Goal: Task Accomplishment & Management: Use online tool/utility

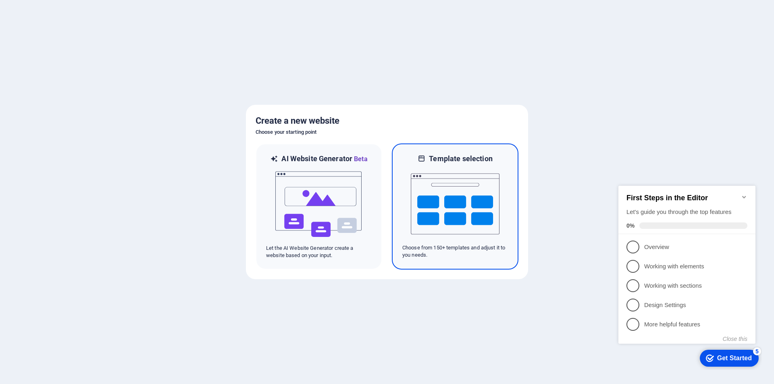
click at [485, 195] on img at bounding box center [455, 204] width 89 height 81
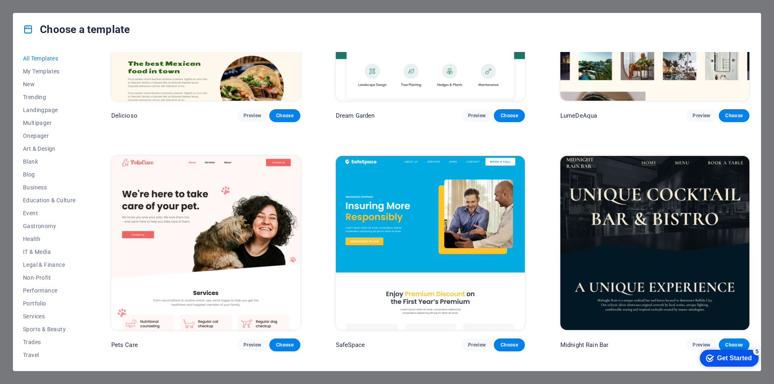
scroll to position [2016, 0]
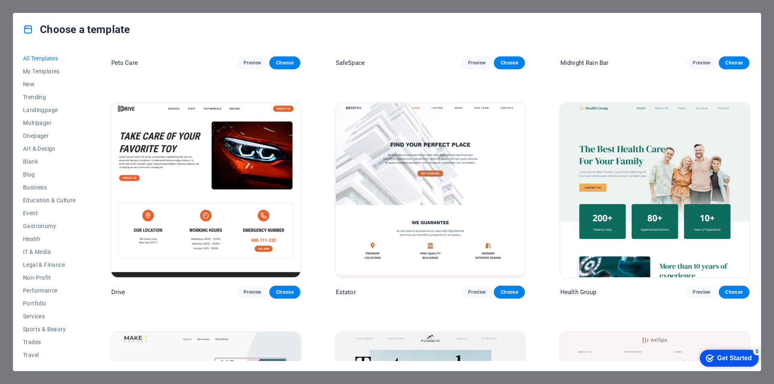
click at [427, 179] on img at bounding box center [430, 190] width 189 height 174
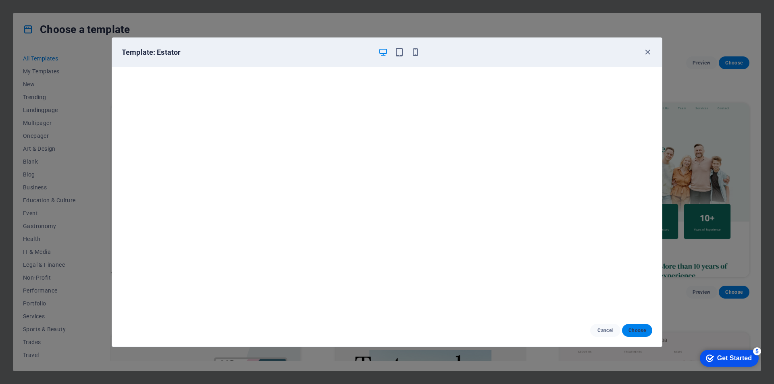
click at [645, 334] on button "Choose" at bounding box center [637, 330] width 30 height 13
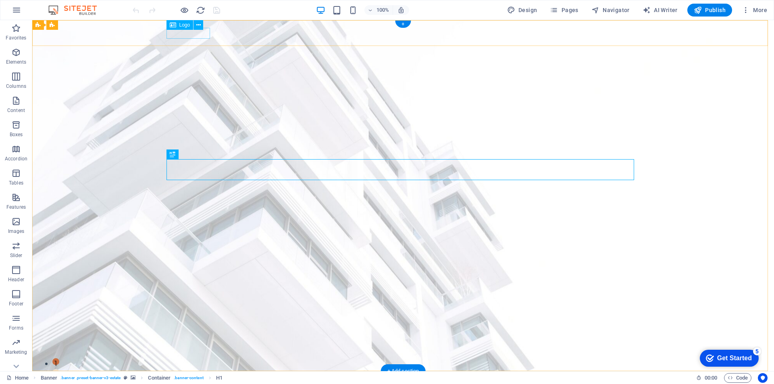
click at [190, 378] on div at bounding box center [403, 383] width 468 height 11
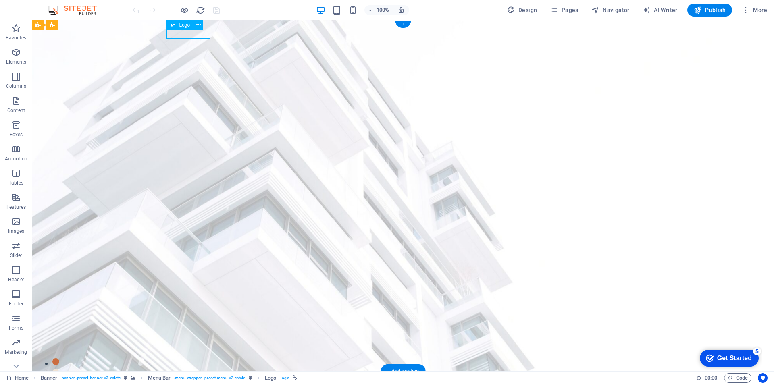
click at [192, 378] on div at bounding box center [403, 383] width 468 height 11
select select "px"
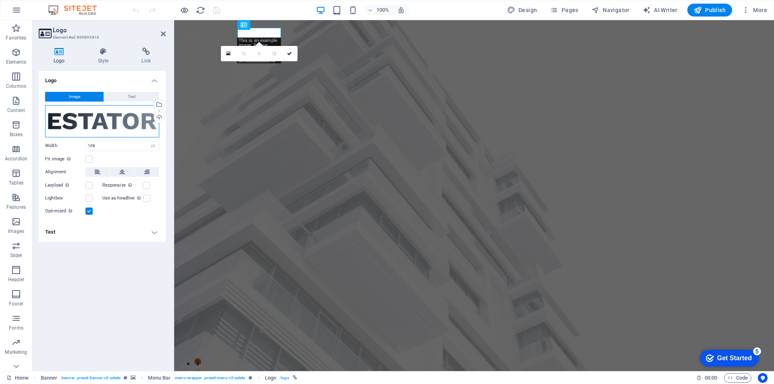
click at [123, 128] on div "Drag files here, click to choose files or select files from Files or our free s…" at bounding box center [102, 121] width 114 height 32
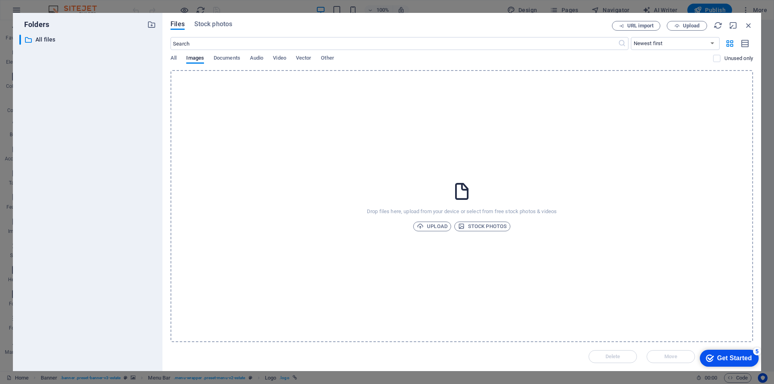
click at [749, 19] on div "Files Stock photos URL import Upload ​ Newest first Oldest first Name (A-Z) Nam…" at bounding box center [461, 192] width 599 height 358
click at [748, 24] on icon "button" at bounding box center [748, 25] width 9 height 9
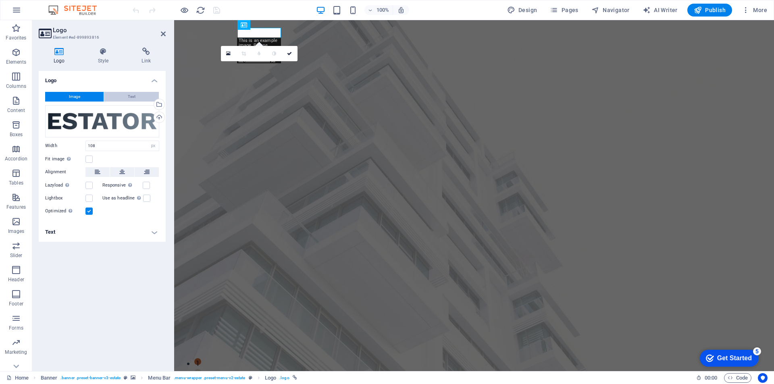
click at [132, 97] on span "Text" at bounding box center [132, 97] width 8 height 10
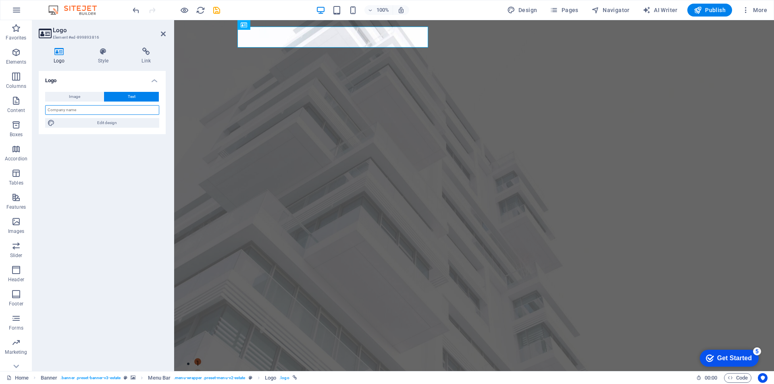
click at [92, 110] on input "text" at bounding box center [102, 110] width 114 height 10
type input "Liberty Biz Funds"
click at [132, 91] on div "Image Text Drag files here, click to choose files or select files from Files or…" at bounding box center [102, 109] width 127 height 49
click at [132, 94] on span "Text" at bounding box center [132, 97] width 8 height 10
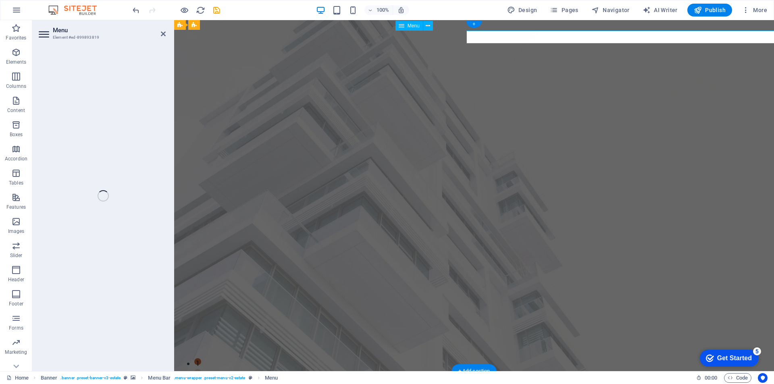
select select
select select "1"
select select
select select "2"
select select
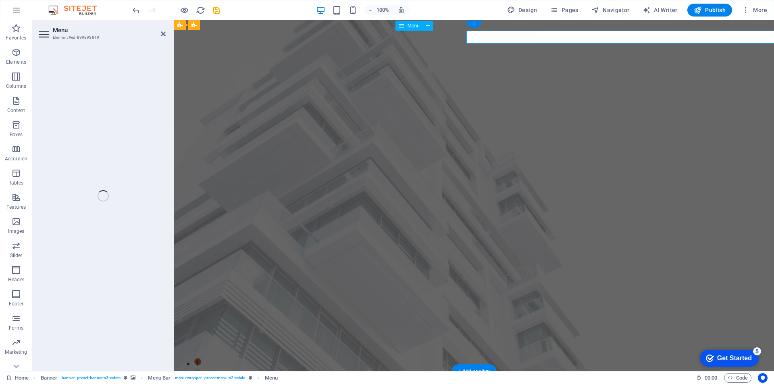
select select "3"
select select
select select "4"
select select
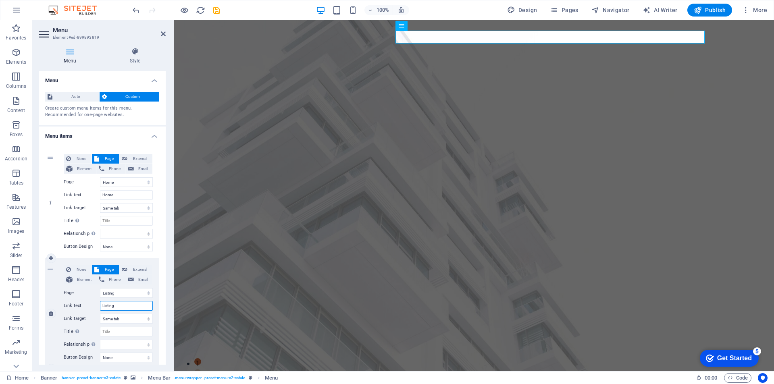
click at [116, 306] on input "Listing" at bounding box center [126, 306] width 53 height 10
click at [125, 295] on select "Home Listing News Our Team Contact Legal Notice Privacy" at bounding box center [126, 293] width 53 height 10
click at [125, 292] on select "Home Listing News Our Team Contact Legal Notice Privacy" at bounding box center [126, 293] width 53 height 10
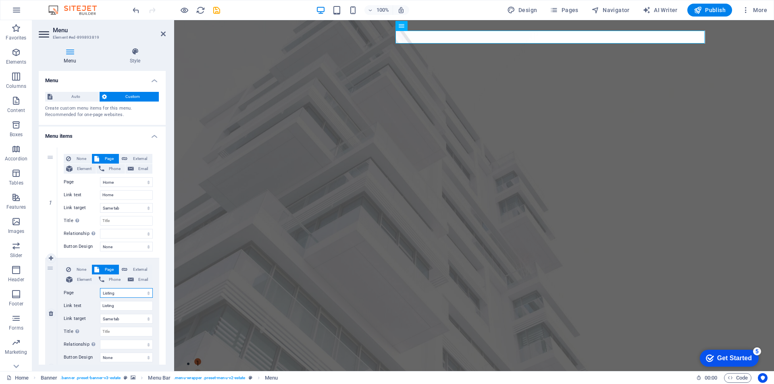
click at [125, 292] on select "Home Listing News Our Team Contact Legal Notice Privacy" at bounding box center [126, 293] width 53 height 10
click at [105, 160] on span "Page" at bounding box center [109, 159] width 15 height 10
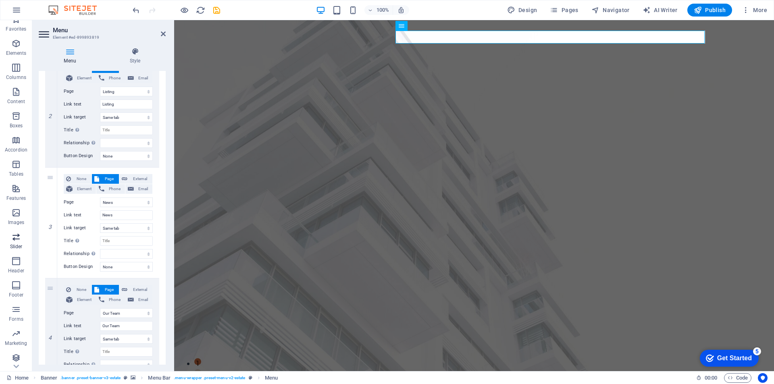
scroll to position [12, 0]
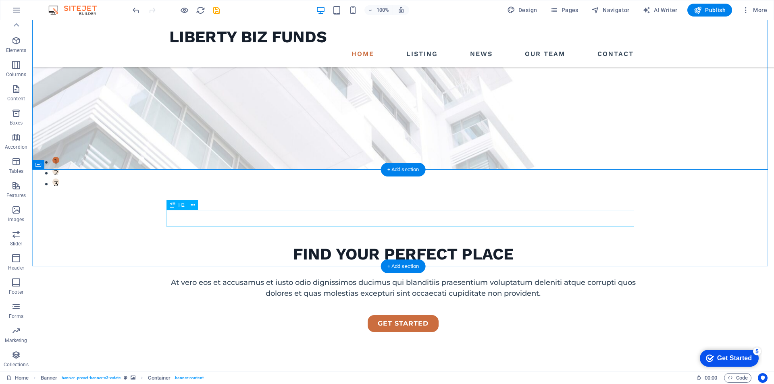
scroll to position [81, 0]
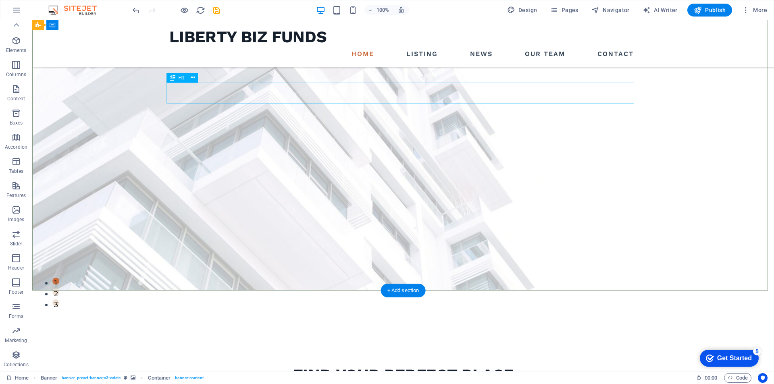
click at [379, 365] on div "FIND YOUR PERFECT PLACE" at bounding box center [403, 375] width 468 height 21
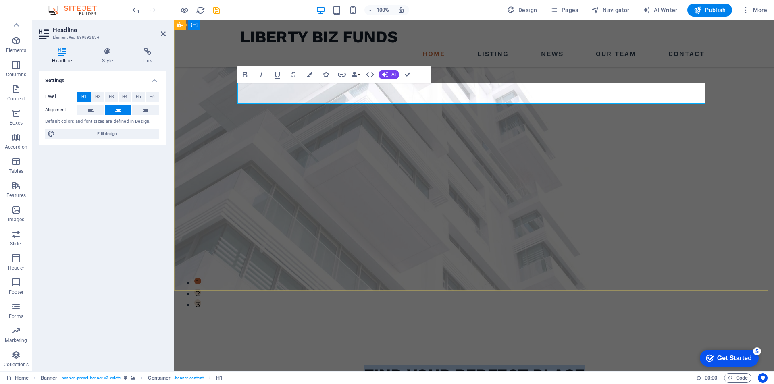
click at [532, 365] on h1 "FIND YOUR PERFECT PLACE" at bounding box center [474, 375] width 468 height 21
drag, startPoint x: 530, startPoint y: 99, endPoint x: 625, endPoint y: 99, distance: 94.4
click at [625, 365] on h1 "FIND YOUR PERFECT PLACE" at bounding box center [474, 375] width 468 height 21
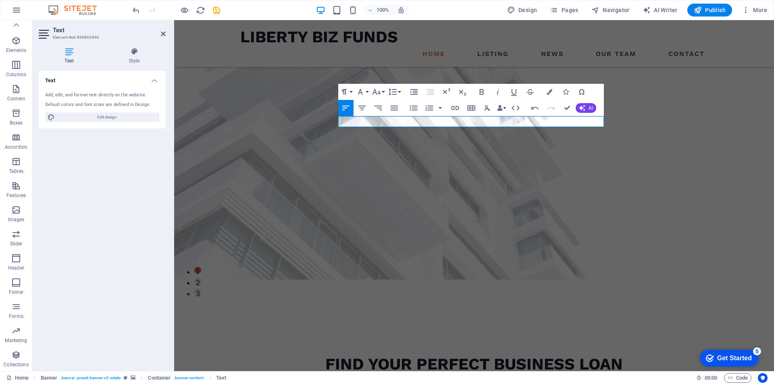
scroll to position [86, 0]
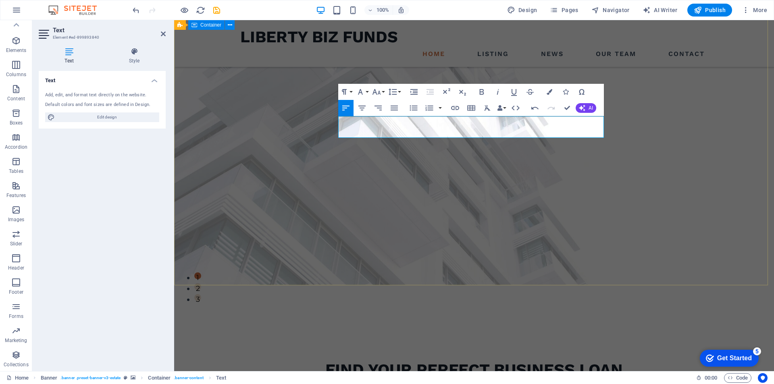
click at [509, 285] on div "FIND YOUR PERFECT Business Loan We do ghelp businesses to get cost effective fi…" at bounding box center [474, 381] width 600 height 192
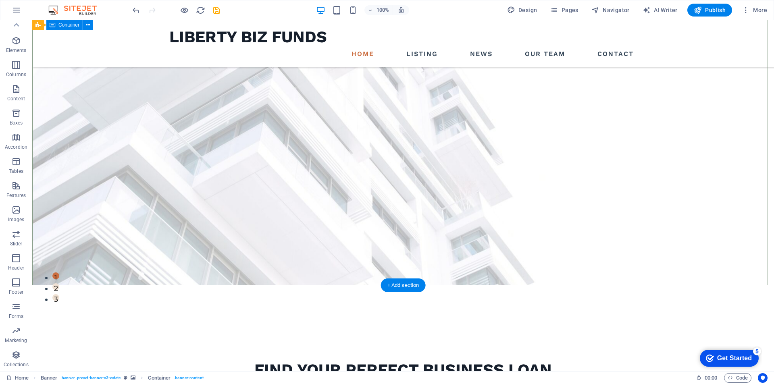
scroll to position [207, 0]
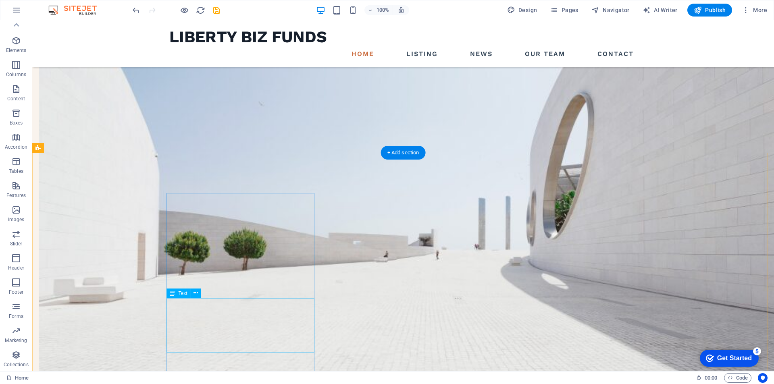
scroll to position [896, 0]
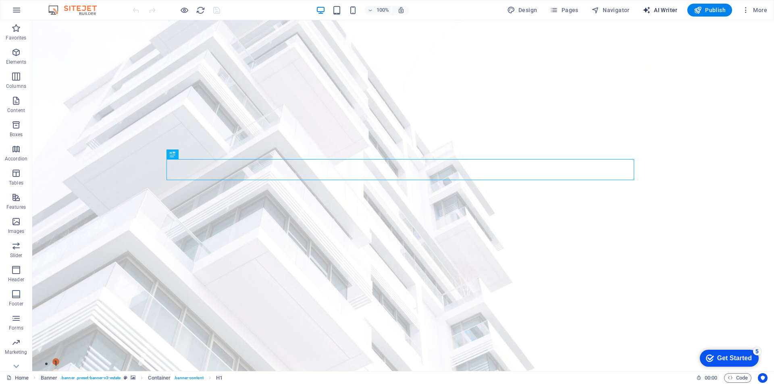
click at [650, 6] on icon "button" at bounding box center [647, 10] width 8 height 8
select select "English"
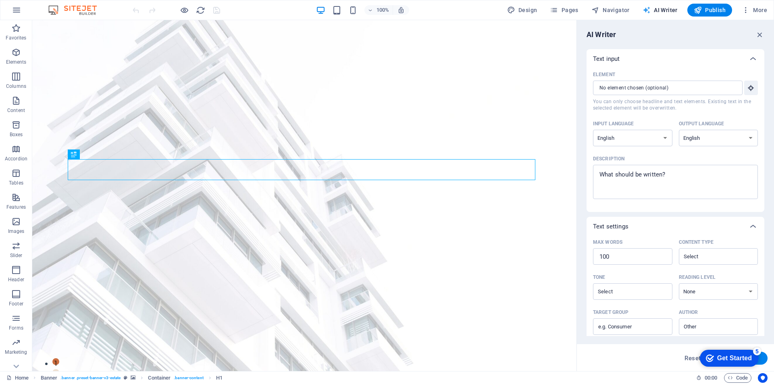
click at [661, 9] on span "AI Writer" at bounding box center [660, 10] width 35 height 8
click at [746, 12] on icon "button" at bounding box center [746, 10] width 8 height 8
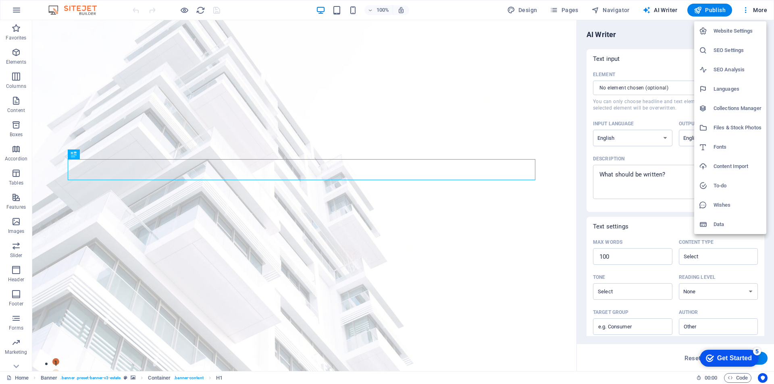
click at [651, 33] on div at bounding box center [387, 192] width 774 height 384
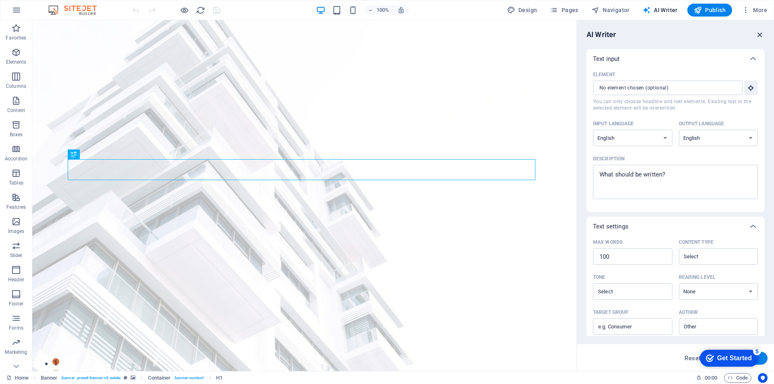
click at [759, 33] on icon "button" at bounding box center [760, 34] width 9 height 9
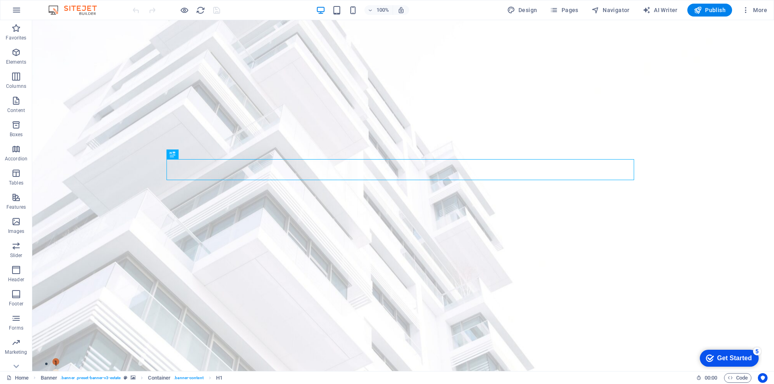
click at [717, 355] on div "Get Started" at bounding box center [734, 358] width 35 height 7
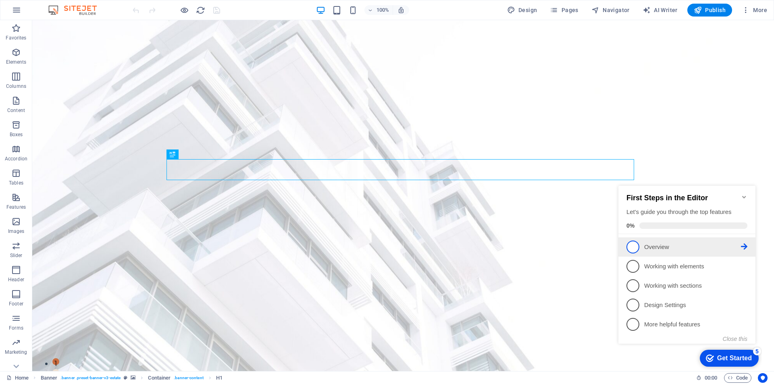
click at [650, 254] on li "1 Overview - incomplete" at bounding box center [687, 246] width 137 height 19
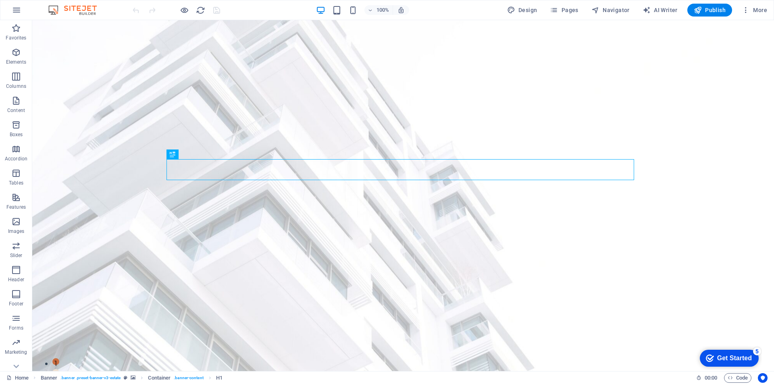
click at [752, 362] on div "Get Started" at bounding box center [734, 358] width 35 height 7
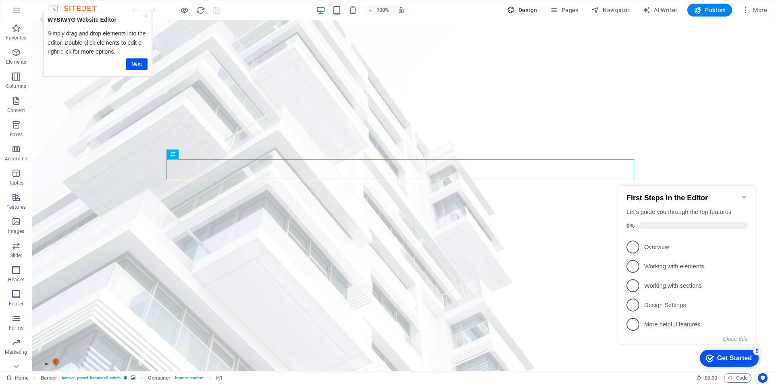
click at [527, 6] on button "Design" at bounding box center [522, 10] width 37 height 13
select select "px"
select select "500"
select select "px"
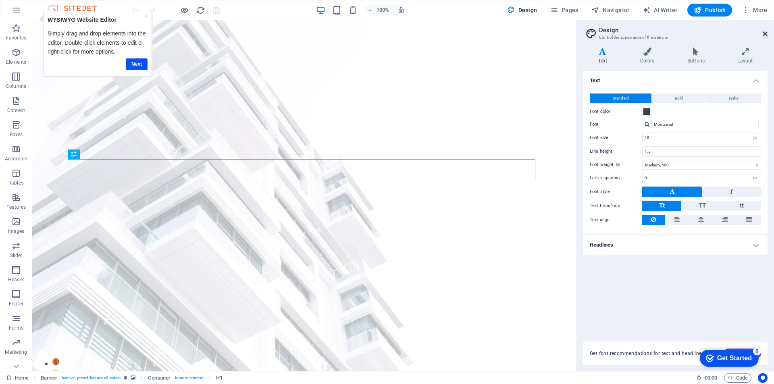
drag, startPoint x: 764, startPoint y: 31, endPoint x: 703, endPoint y: 10, distance: 64.3
click at [764, 31] on icon at bounding box center [765, 34] width 5 height 6
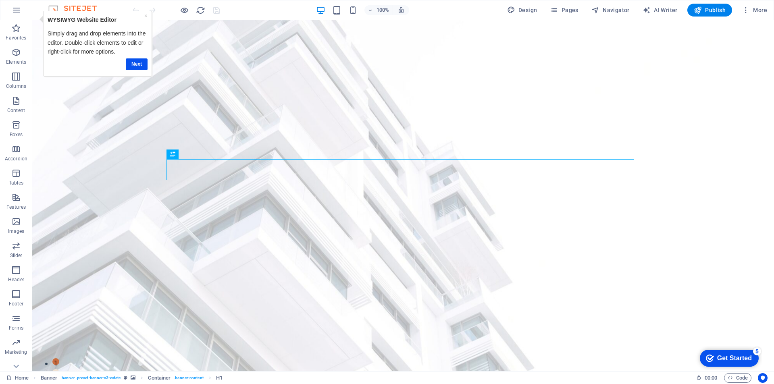
click at [61, 13] on div "× WYSIWYG Website Editor Simply drag and drop elements into the editor. Double-…" at bounding box center [97, 44] width 109 height 66
click at [18, 13] on icon "button" at bounding box center [17, 10] width 10 height 10
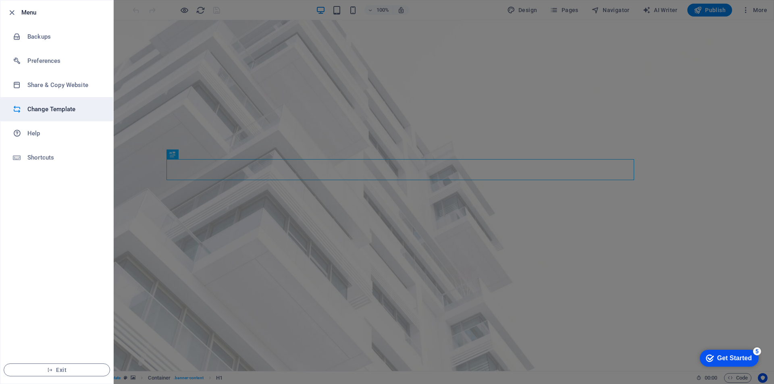
click at [67, 108] on h6 "Change Template" at bounding box center [64, 109] width 75 height 10
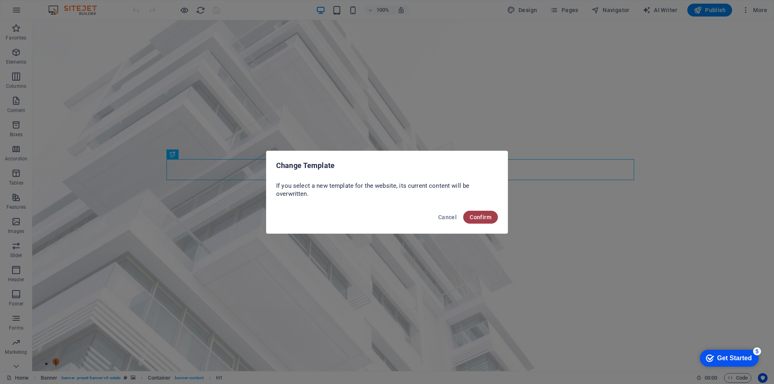
click at [475, 216] on span "Confirm" at bounding box center [481, 217] width 22 height 6
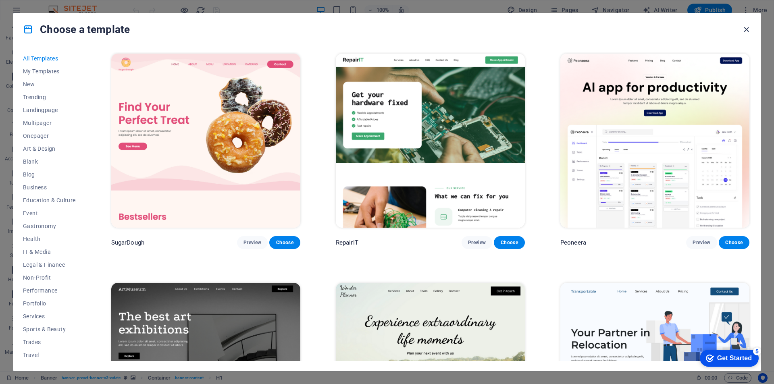
click at [743, 31] on icon "button" at bounding box center [746, 29] width 9 height 9
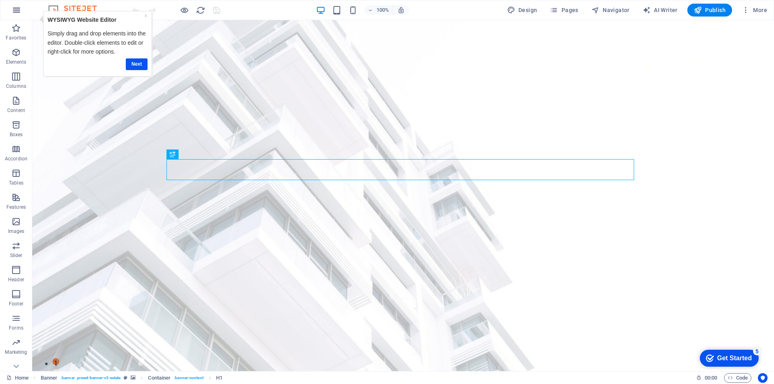
click at [13, 12] on icon "button" at bounding box center [17, 10] width 10 height 10
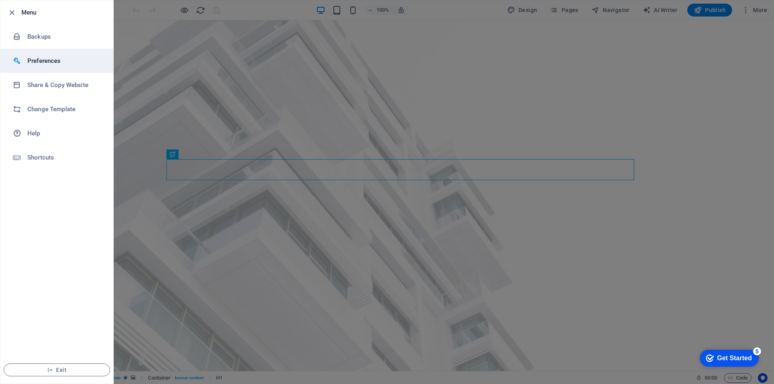
click at [51, 58] on h6 "Preferences" at bounding box center [64, 61] width 75 height 10
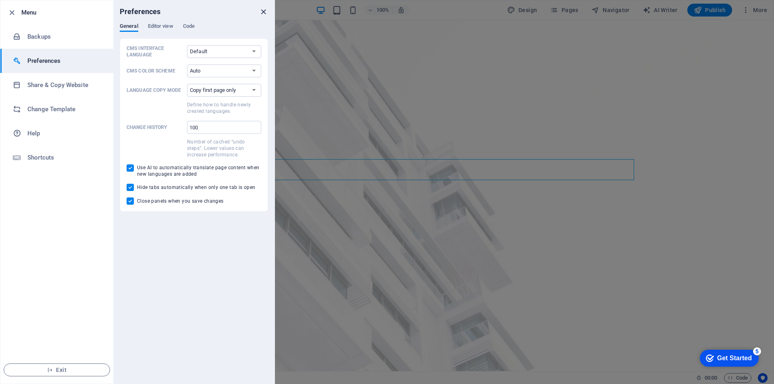
click at [262, 13] on icon "close" at bounding box center [263, 11] width 9 height 9
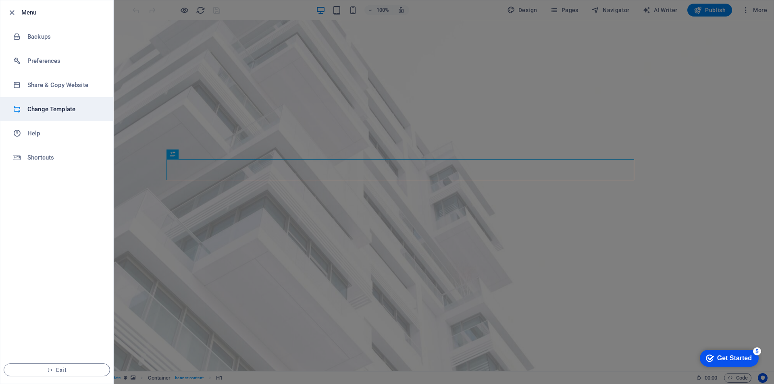
click at [46, 117] on li "Change Template" at bounding box center [56, 109] width 113 height 24
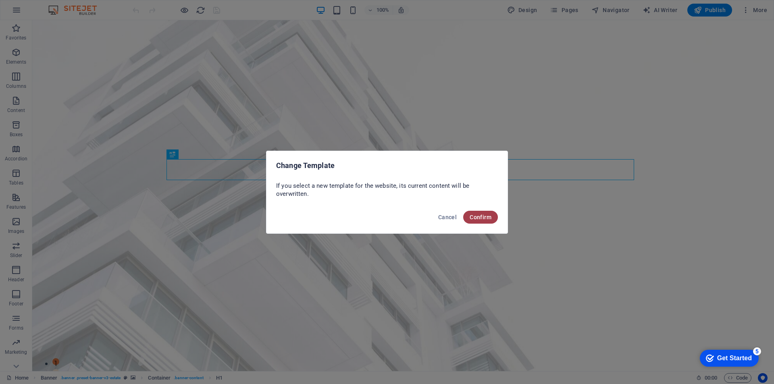
click at [487, 216] on span "Confirm" at bounding box center [481, 217] width 22 height 6
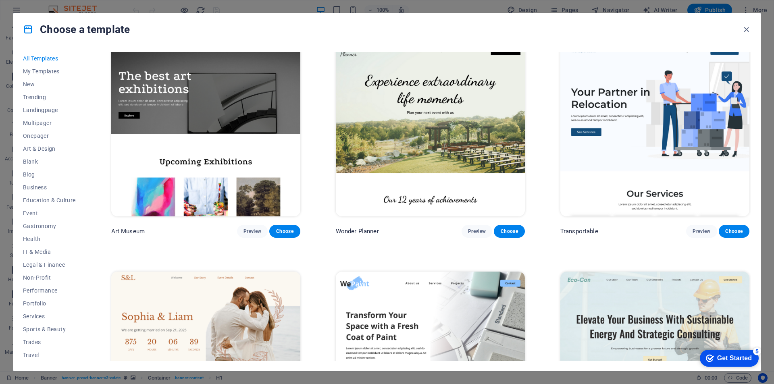
scroll to position [242, 0]
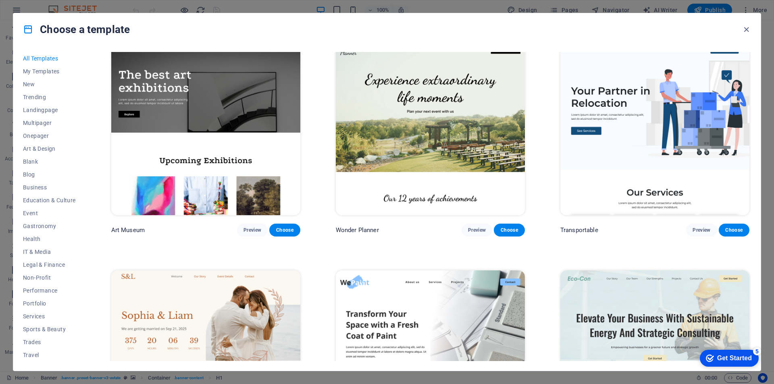
click at [669, 161] on img at bounding box center [654, 128] width 189 height 174
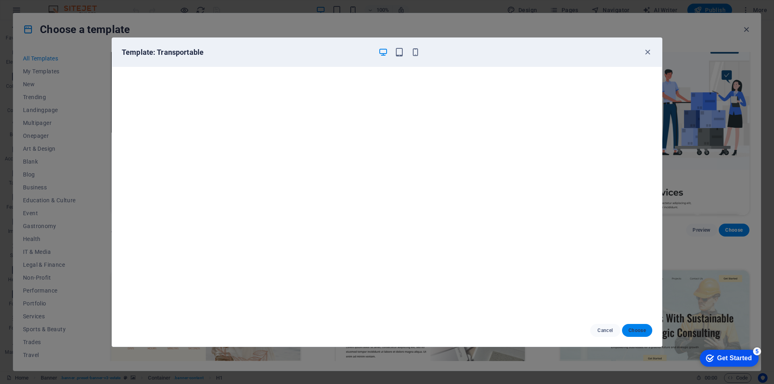
click at [628, 329] on button "Choose" at bounding box center [637, 330] width 30 height 13
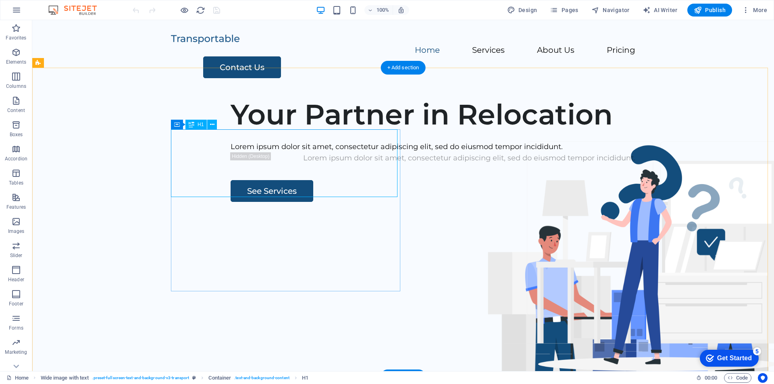
click at [268, 131] on div "Your Partner in Relocation" at bounding box center [469, 115] width 477 height 34
click at [231, 131] on h1 "Your Partner in Relocation" at bounding box center [469, 115] width 477 height 34
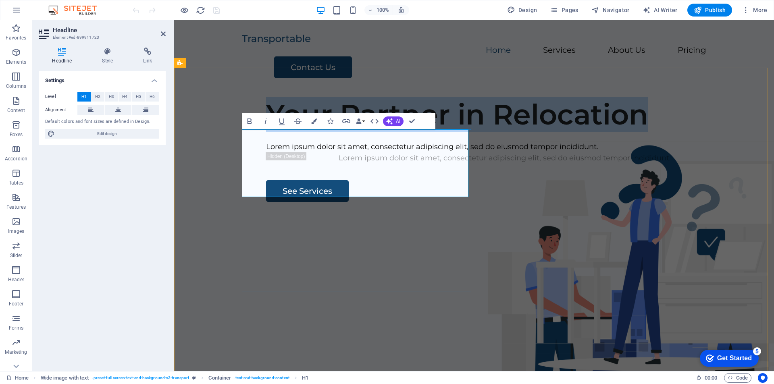
click at [361, 131] on h1 "Your Partner in Relocation" at bounding box center [504, 115] width 477 height 34
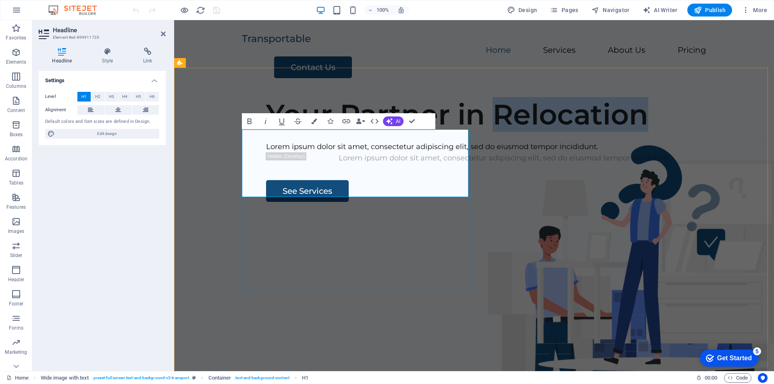
click at [361, 131] on h1 "Your Partner in Relocation" at bounding box center [504, 115] width 477 height 34
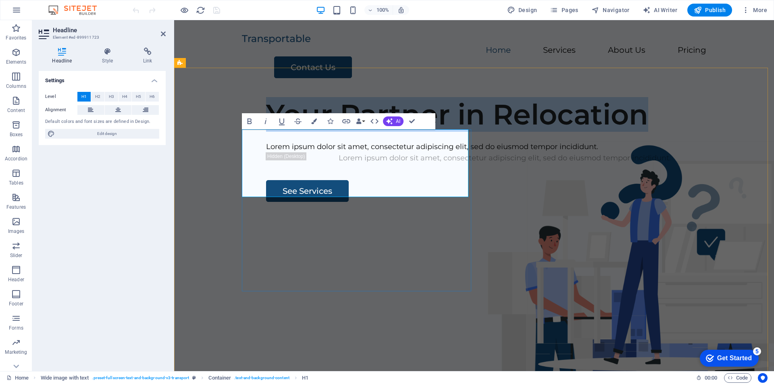
click at [361, 131] on h1 "Your Partner in Relocation" at bounding box center [504, 115] width 477 height 34
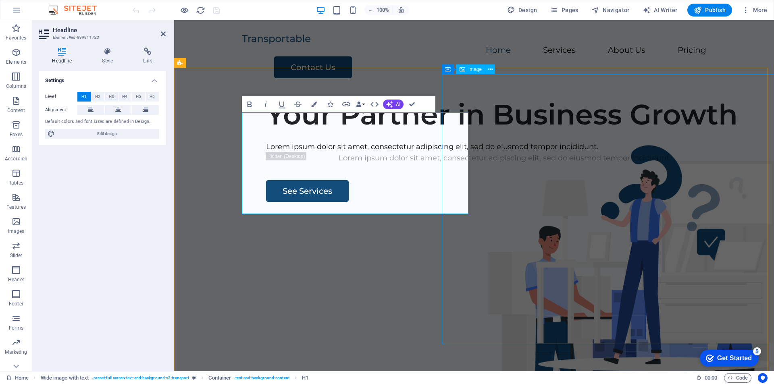
click at [472, 202] on figure at bounding box center [639, 337] width 383 height 270
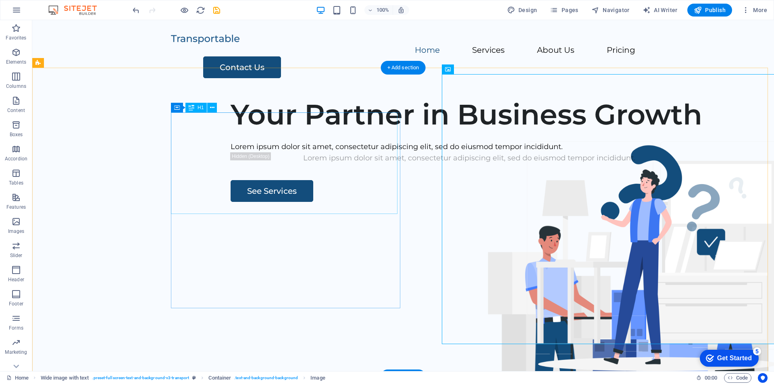
click at [332, 131] on div "Your Partner in Business Growth" at bounding box center [469, 115] width 477 height 34
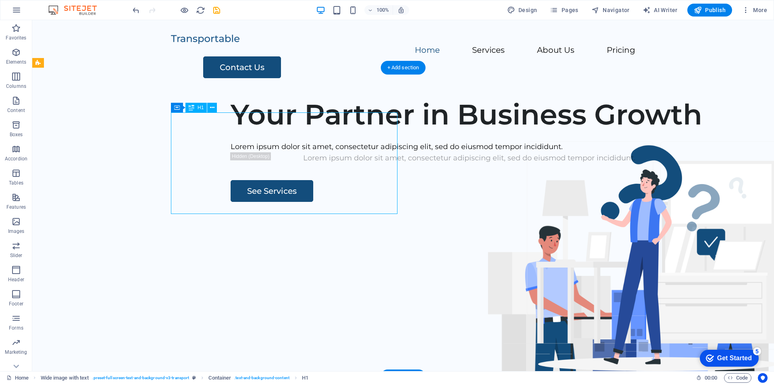
click at [395, 131] on div "Your Partner in Business Growth" at bounding box center [469, 115] width 477 height 34
click at [330, 131] on div "Your Partner in Business Growth" at bounding box center [469, 115] width 477 height 34
click at [289, 131] on div "Your Partner in Business Growth" at bounding box center [469, 115] width 477 height 34
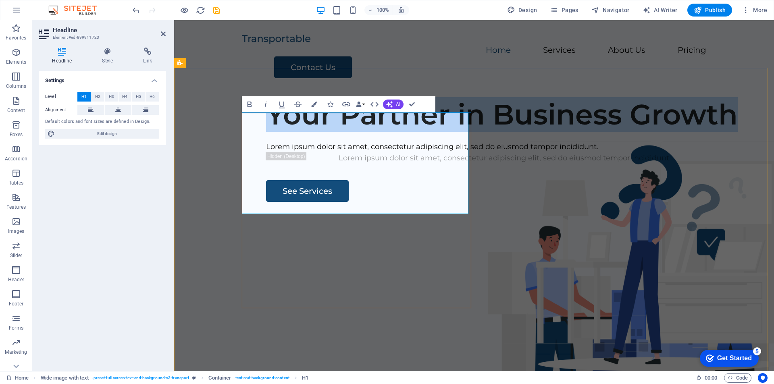
click at [289, 131] on h1 "Your Partner in Business Growth" at bounding box center [504, 115] width 477 height 34
click at [312, 153] on div "Lorem ipsum dolor sit amet, consectetur adipiscing elit, sed do eiusmod tempor …" at bounding box center [504, 147] width 477 height 12
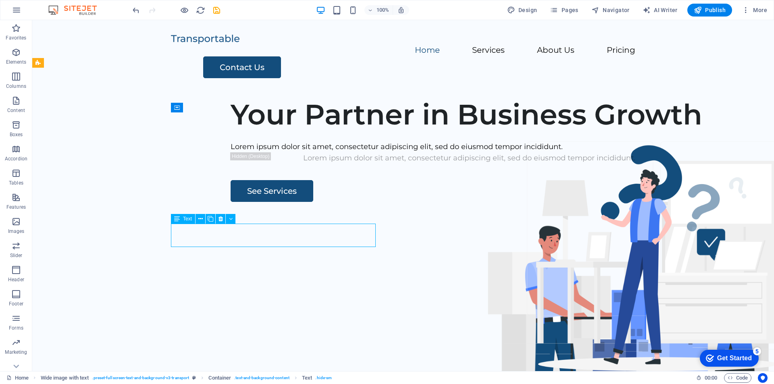
click at [350, 153] on div "Lorem ipsum dolor sit amet, consectetur adipiscing elit, sed do eiusmod tempor …" at bounding box center [469, 147] width 477 height 12
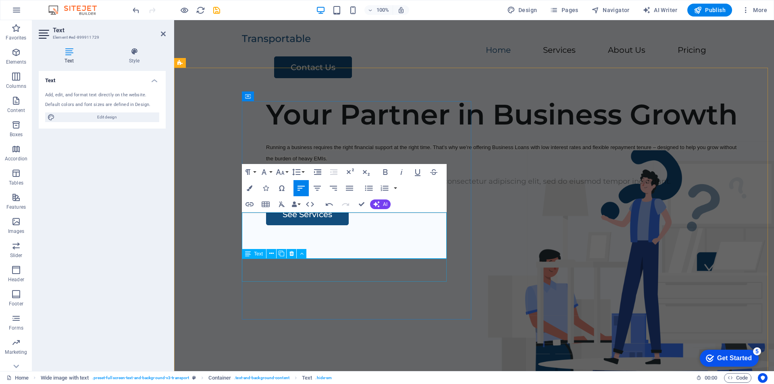
click at [356, 187] on div "Lorem ipsum dolor sit amet, consectetur adipiscing elit, sed do eiusmod tempor …" at bounding box center [504, 182] width 477 height 12
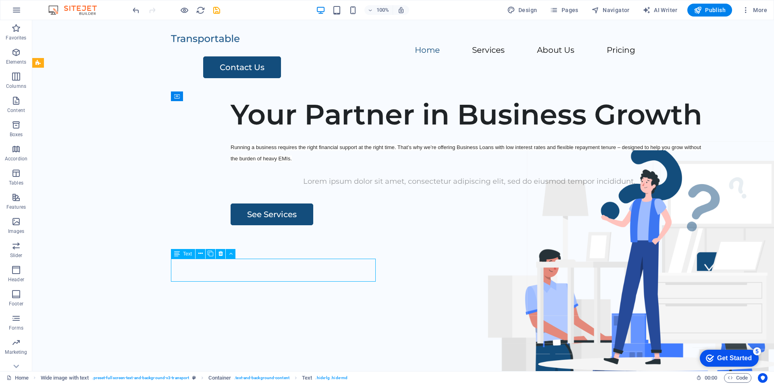
click at [323, 187] on div "Lorem ipsum dolor sit amet, consectetur adipiscing elit, sed do eiusmod tempor …" at bounding box center [469, 182] width 477 height 12
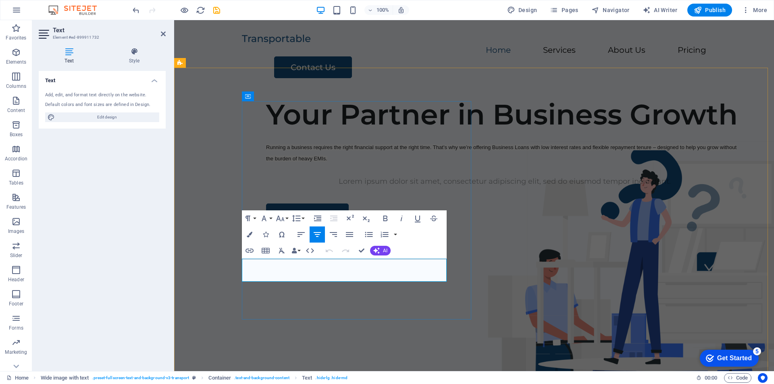
click at [333, 187] on p "Lorem ipsum dolor sit amet, consectetur adipiscing elit, sed do eiusmod tempor …" at bounding box center [504, 182] width 477 height 12
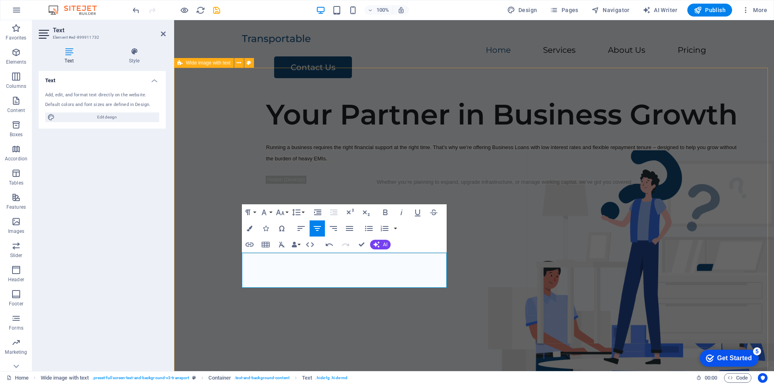
click at [399, 335] on div "Your Partner in Business Growth Running a business requires the right financial…" at bounding box center [474, 245] width 600 height 309
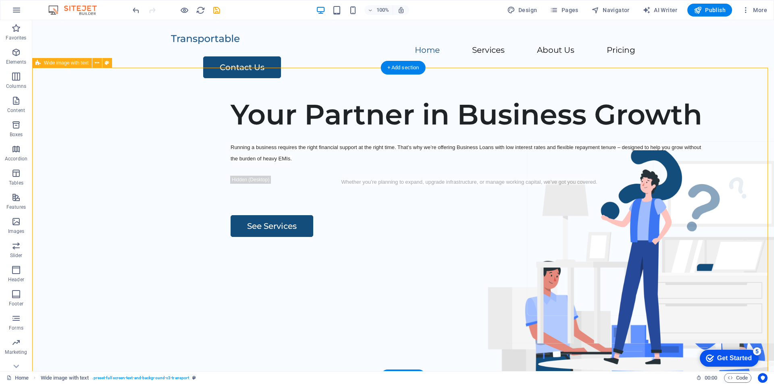
click at [417, 118] on div "Your Partner in Business Growth Running a business requires the right financial…" at bounding box center [403, 245] width 742 height 309
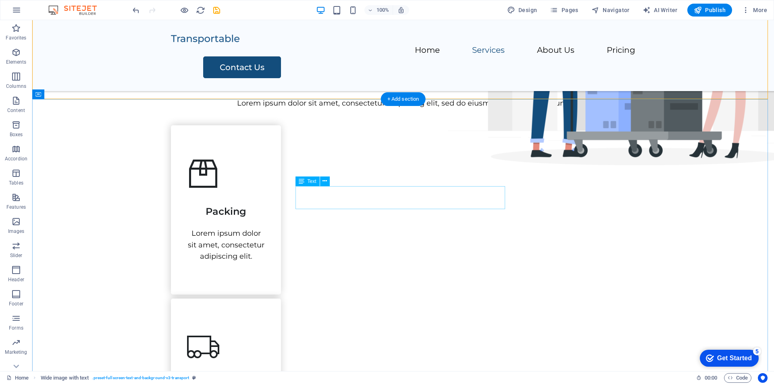
scroll to position [323, 0]
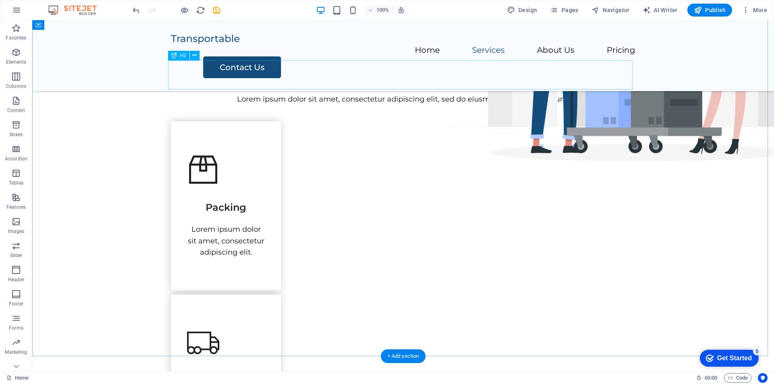
click at [403, 80] on div "Our Services" at bounding box center [403, 69] width 464 height 29
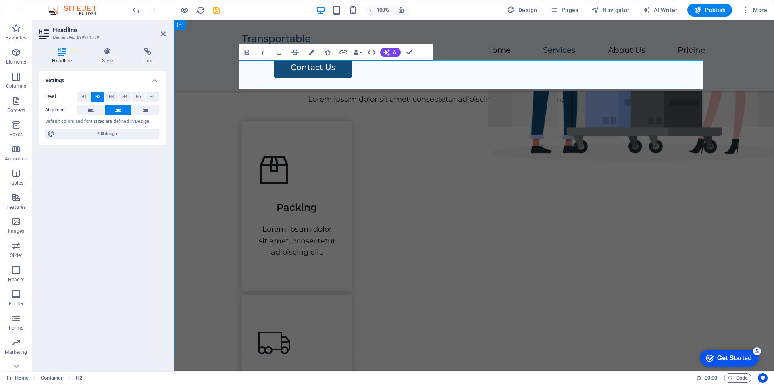
click at [458, 76] on h2 "Our Services" at bounding box center [474, 69] width 464 height 29
drag, startPoint x: 449, startPoint y: 77, endPoint x: 572, endPoint y: 95, distance: 123.9
click at [491, 81] on h2 "Our" at bounding box center [474, 69] width 464 height 29
click at [500, 75] on h2 "Our" at bounding box center [474, 69] width 464 height 29
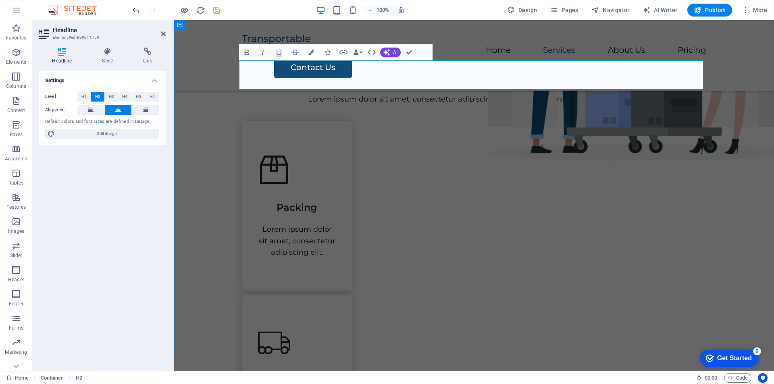
click at [500, 75] on h2 "Our" at bounding box center [474, 69] width 464 height 29
click at [319, 192] on div "Packing Lorem ipsum dolor sit amet, consectetur adipiscing elit." at bounding box center [297, 205] width 110 height 169
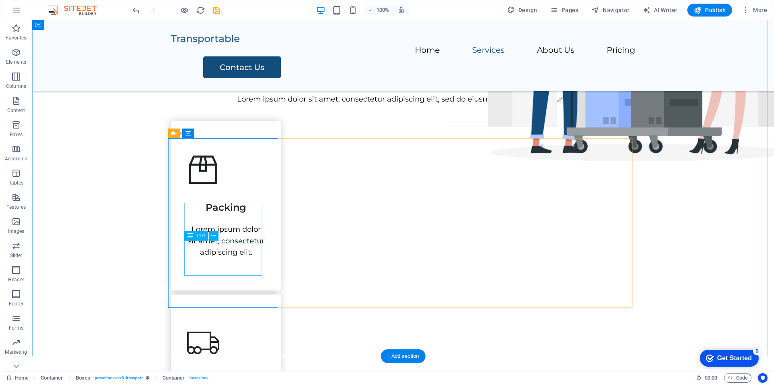
click at [231, 247] on div "Lorem ipsum dolor sit amet, consectetur adipiscing elit." at bounding box center [226, 241] width 78 height 35
click at [226, 214] on div "Packing" at bounding box center [226, 204] width 78 height 20
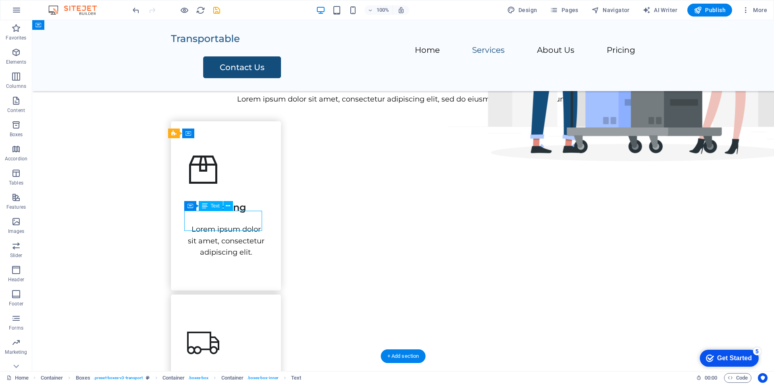
click at [226, 214] on div "Packing" at bounding box center [226, 204] width 78 height 20
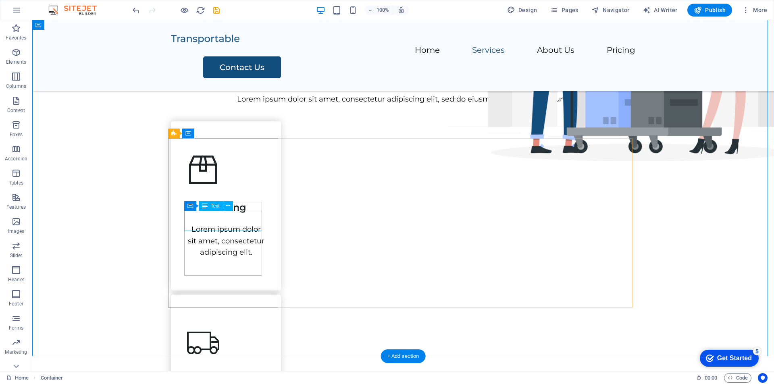
click at [252, 214] on div "Packing" at bounding box center [226, 204] width 78 height 20
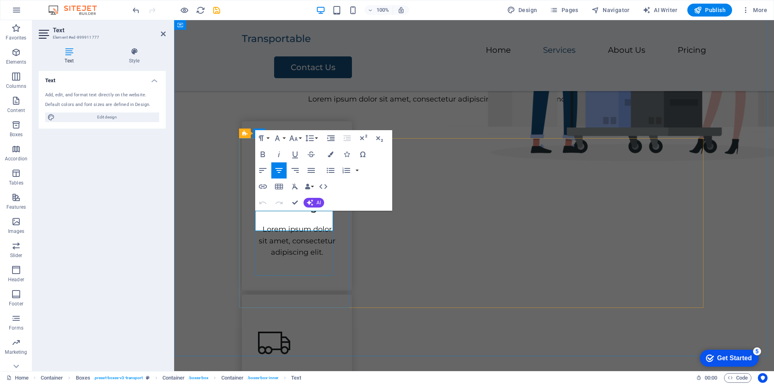
click at [281, 213] on span "Packing" at bounding box center [297, 208] width 41 height 12
click at [291, 247] on div "Lorem ipsum dolor sit amet, consectetur adipiscing elit." at bounding box center [297, 241] width 78 height 35
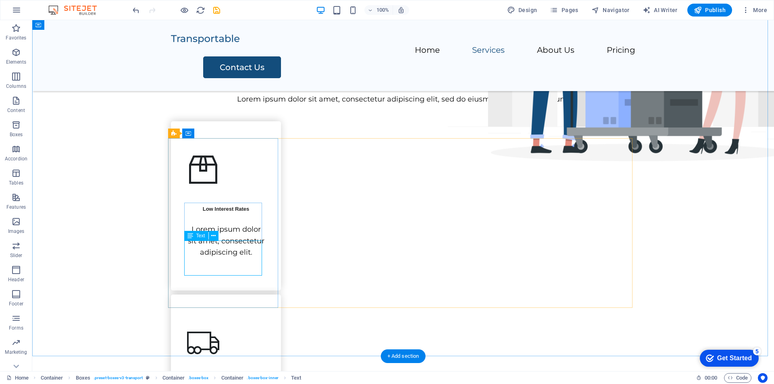
click at [227, 250] on div "Lorem ipsum dolor sit amet, consectetur adipiscing elit." at bounding box center [226, 241] width 78 height 35
click at [227, 258] on div "Lorem ipsum dolor sit amet, consectetur adipiscing elit." at bounding box center [226, 241] width 78 height 35
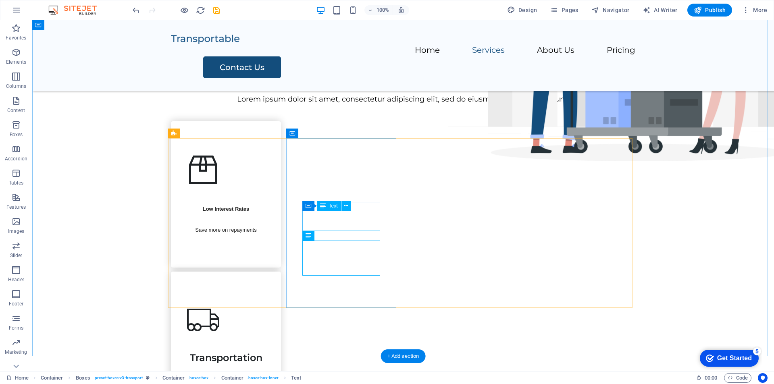
click at [265, 344] on div "Transportation" at bounding box center [226, 354] width 78 height 20
click at [196, 226] on div "Low Interest Rates Save more on repayments" at bounding box center [226, 194] width 110 height 146
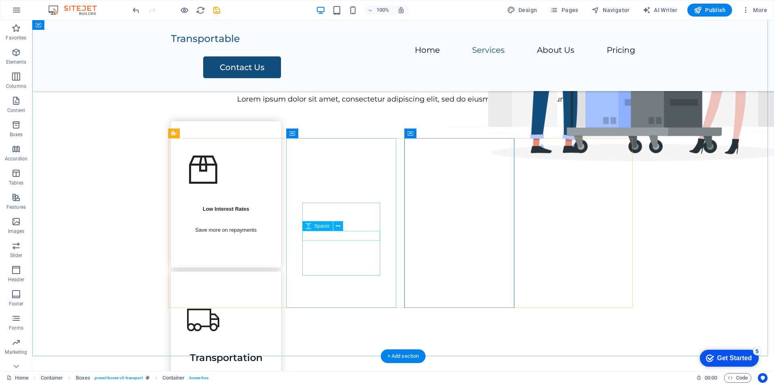
click at [265, 364] on div at bounding box center [226, 369] width 78 height 10
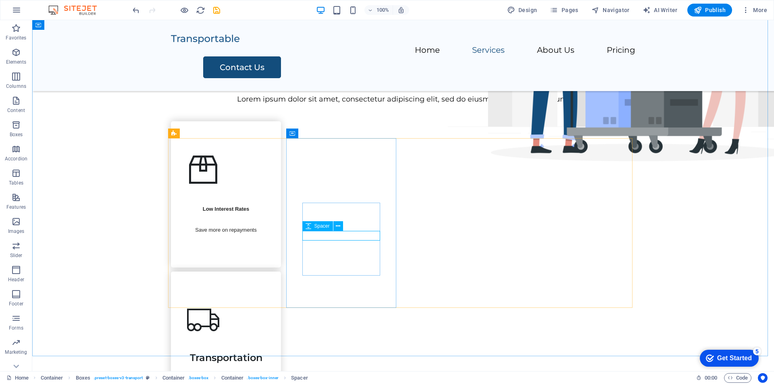
click at [348, 228] on div "Spacer" at bounding box center [325, 226] width 46 height 10
click at [265, 344] on div "Transportation" at bounding box center [226, 354] width 78 height 20
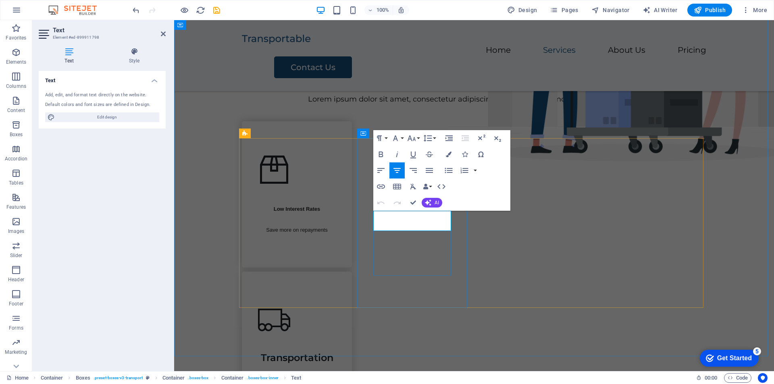
click at [333, 352] on span "Transportation" at bounding box center [297, 358] width 73 height 12
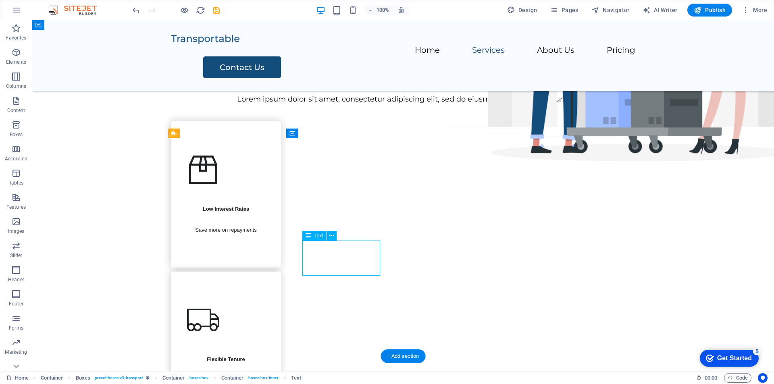
click at [196, 257] on div "Low Interest Rates Save more on repayments" at bounding box center [226, 194] width 110 height 146
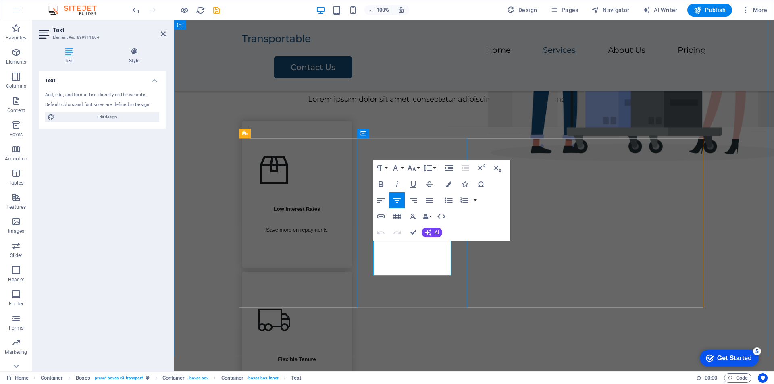
click at [352, 285] on div "Flexible Tenure Choose repayment periods that suit your cash flow" at bounding box center [297, 351] width 110 height 158
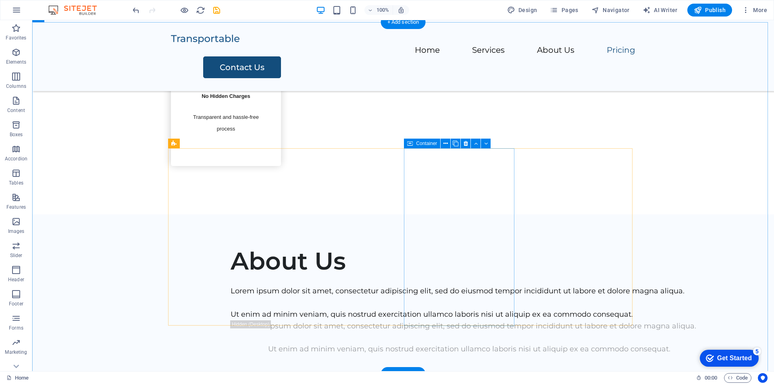
scroll to position [887, 0]
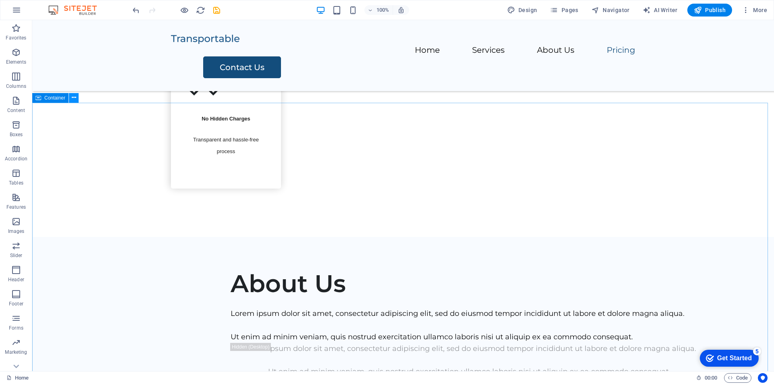
click at [72, 98] on icon at bounding box center [74, 98] width 4 height 8
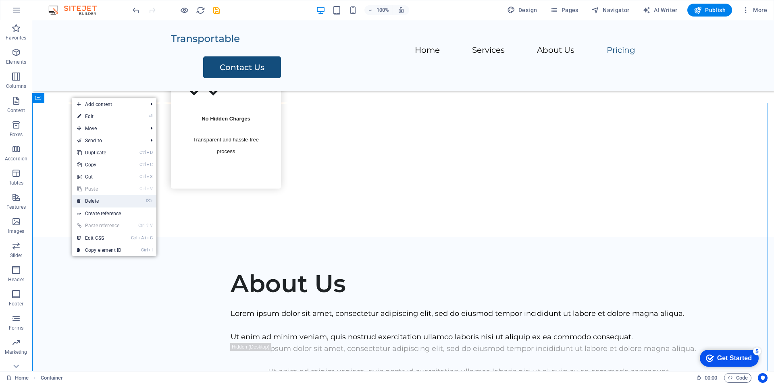
click at [106, 201] on link "⌦ Delete" at bounding box center [99, 201] width 54 height 12
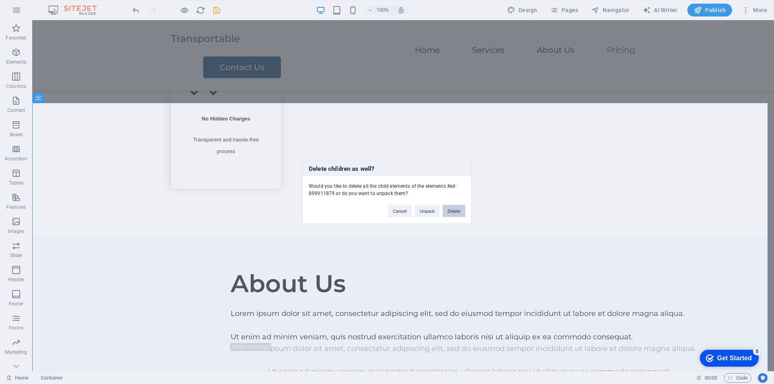
click at [449, 212] on button "Delete" at bounding box center [454, 211] width 23 height 12
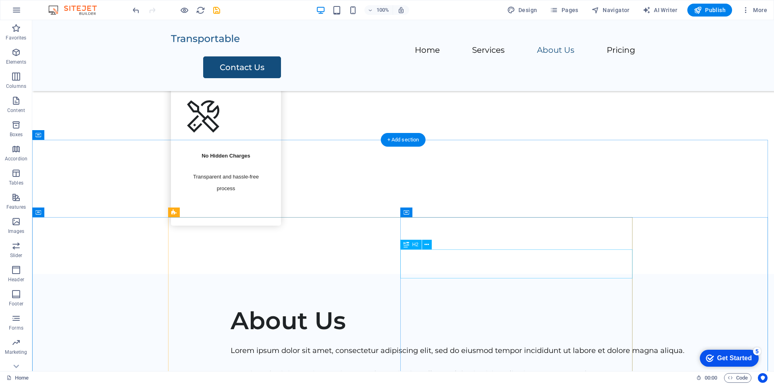
scroll to position [971, 0]
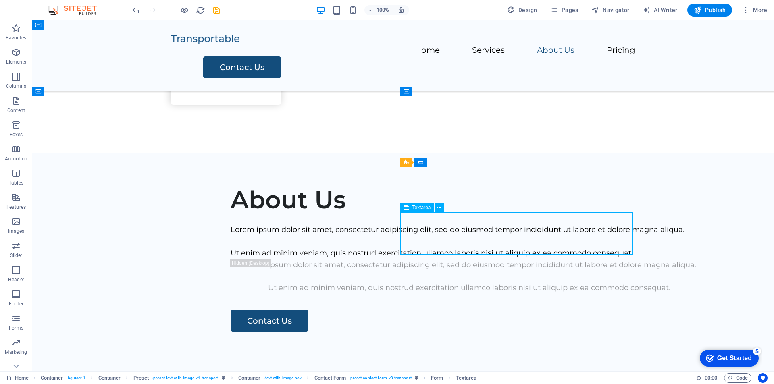
click at [438, 206] on icon at bounding box center [439, 208] width 4 height 8
click at [409, 206] on icon at bounding box center [407, 208] width 6 height 10
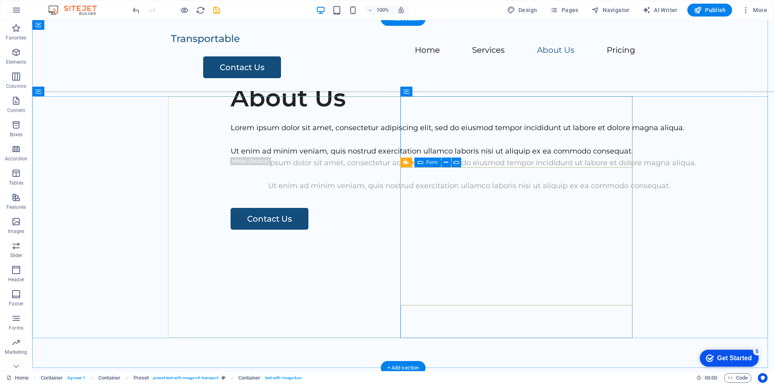
scroll to position [1132, 0]
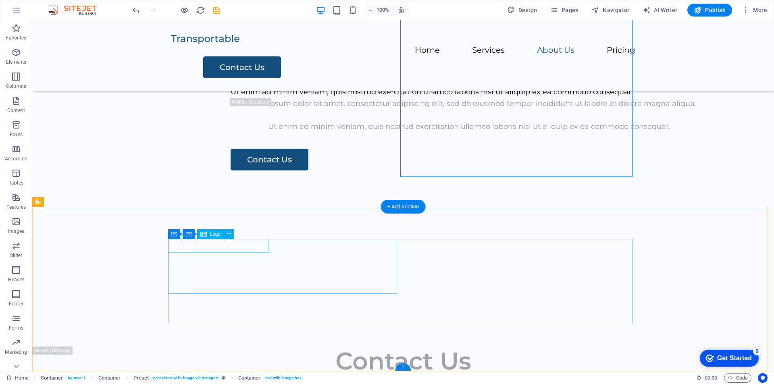
select select "px"
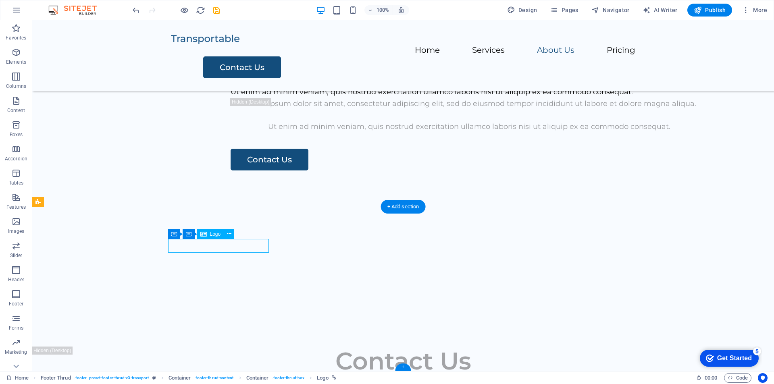
select select "px"
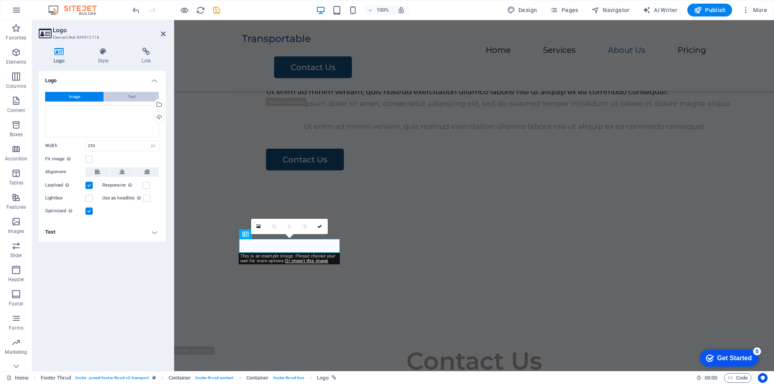
click at [125, 96] on button "Text" at bounding box center [131, 97] width 55 height 10
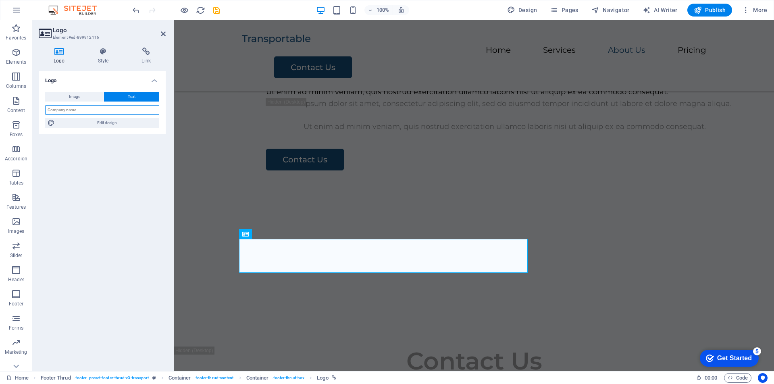
click at [85, 111] on input "text" at bounding box center [102, 110] width 114 height 10
type input "Liberty Biz Funds"
click at [107, 168] on div "Logo Image Text Drag files here, click to choose files or select files from Fil…" at bounding box center [102, 218] width 127 height 294
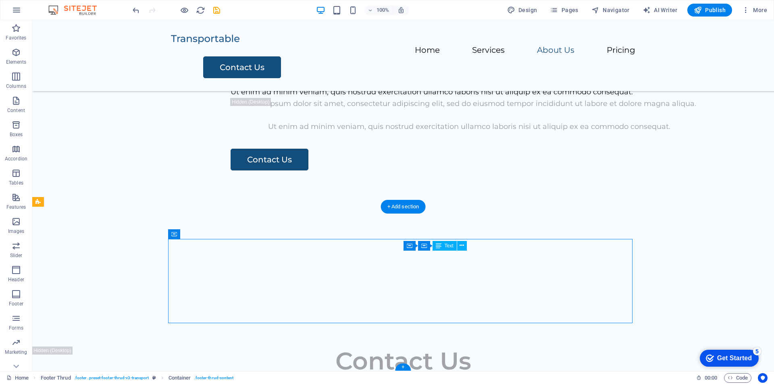
drag, startPoint x: 402, startPoint y: 273, endPoint x: 425, endPoint y: 273, distance: 22.2
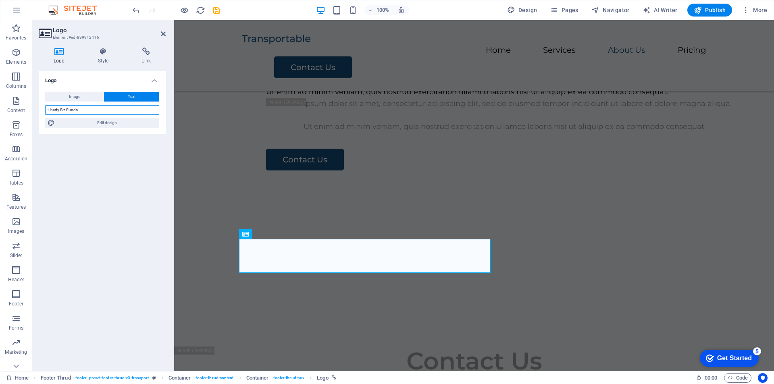
click at [82, 107] on input "Liberty Biz Funds" at bounding box center [102, 110] width 114 height 10
click at [102, 54] on icon at bounding box center [103, 52] width 41 height 8
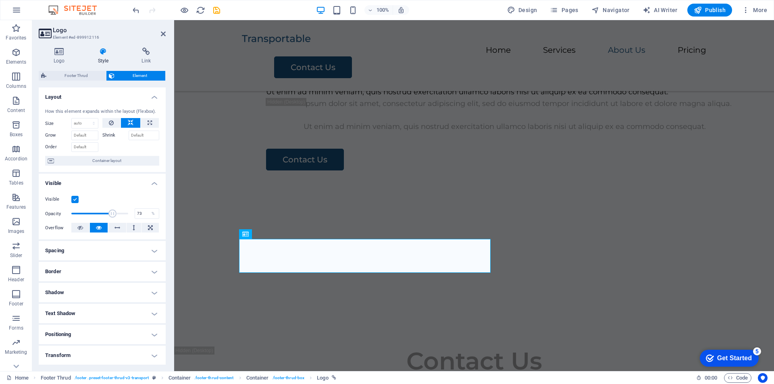
drag, startPoint x: 123, startPoint y: 212, endPoint x: 112, endPoint y: 213, distance: 11.7
click at [112, 213] on span at bounding box center [113, 214] width 8 height 8
drag, startPoint x: 112, startPoint y: 213, endPoint x: 131, endPoint y: 212, distance: 19.8
click at [131, 212] on div "Opacity 100 %" at bounding box center [102, 214] width 114 height 12
type input "100"
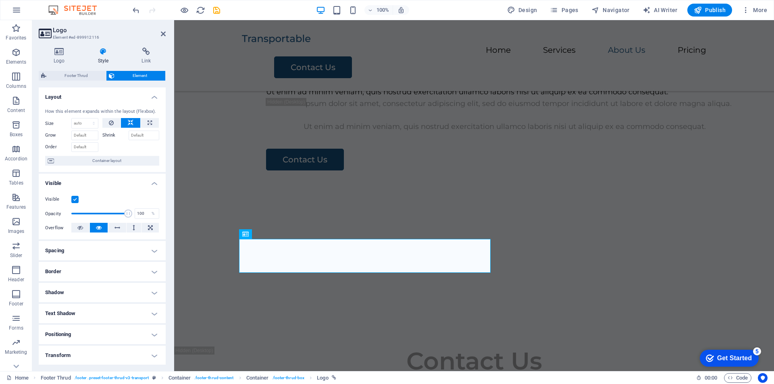
drag, startPoint x: 125, startPoint y: 213, endPoint x: 132, endPoint y: 213, distance: 6.5
click at [132, 213] on div "Opacity 100 %" at bounding box center [102, 214] width 114 height 12
click at [108, 136] on label "Shrink" at bounding box center [115, 136] width 26 height 10
click at [129, 136] on input "Shrink" at bounding box center [144, 136] width 31 height 10
click at [78, 136] on input "Grow" at bounding box center [84, 136] width 27 height 10
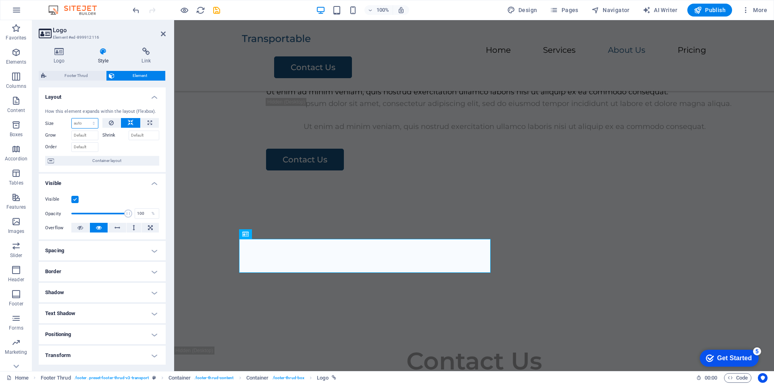
click at [77, 122] on select "Default auto px % 1/1 1/2 1/3 1/4 1/5 1/6 1/7 1/8 1/9 1/10" at bounding box center [85, 124] width 26 height 10
select select "1/4"
click at [85, 119] on select "Default auto px % 1/1 1/2 1/3 1/4 1/5 1/6 1/7 1/8 1/9 1/10" at bounding box center [85, 124] width 26 height 10
type input "25"
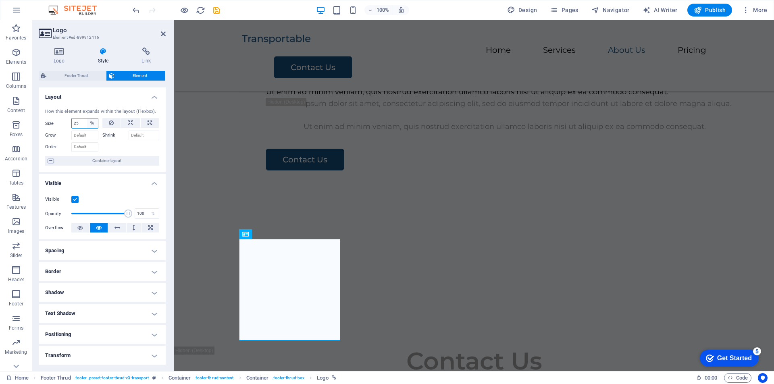
click at [89, 124] on select "Default auto px % 1/1 1/2 1/3 1/4 1/5 1/6 1/7 1/8 1/9 1/10" at bounding box center [92, 124] width 11 height 10
select select "px"
click at [87, 119] on select "Default auto px % 1/1 1/2 1/3 1/4 1/5 1/6 1/7 1/8 1/9 1/10" at bounding box center [92, 124] width 11 height 10
click at [83, 127] on input "25" at bounding box center [85, 124] width 26 height 10
click at [81, 125] on input "25" at bounding box center [85, 124] width 26 height 10
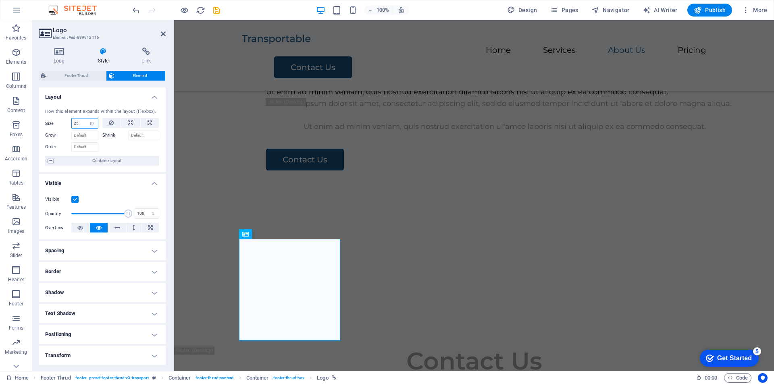
click at [81, 125] on input "25" at bounding box center [85, 124] width 26 height 10
click at [126, 121] on button at bounding box center [130, 123] width 19 height 10
select select "DISABLED_OPTION_VALUE"
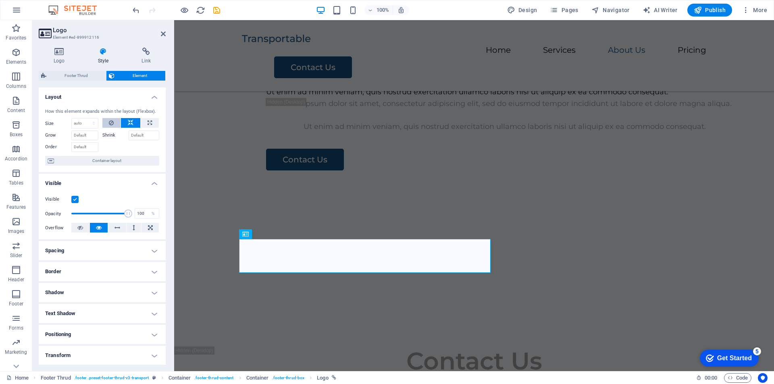
click at [109, 123] on icon at bounding box center [111, 123] width 5 height 10
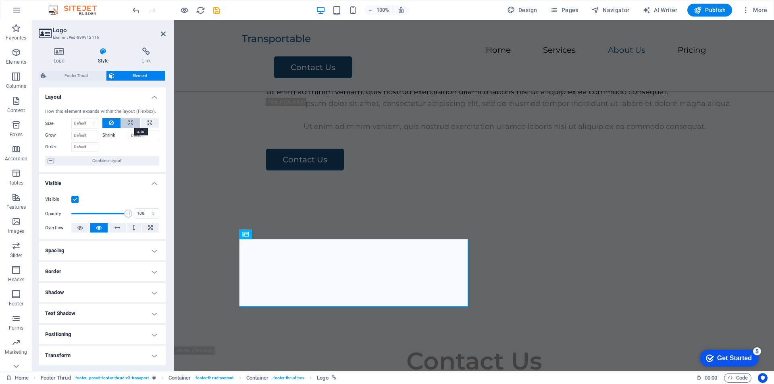
click at [126, 121] on button at bounding box center [130, 123] width 19 height 10
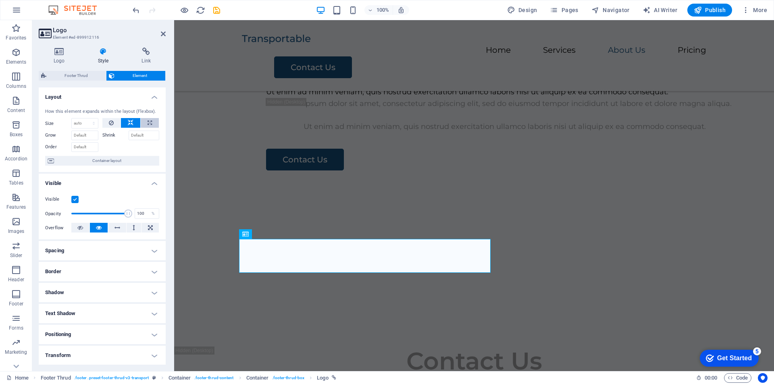
click at [148, 121] on icon at bounding box center [150, 123] width 4 height 10
type input "100"
select select "%"
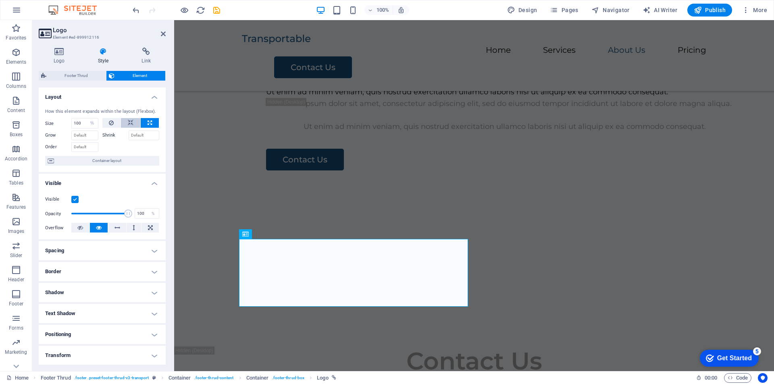
click at [125, 123] on button at bounding box center [130, 123] width 19 height 10
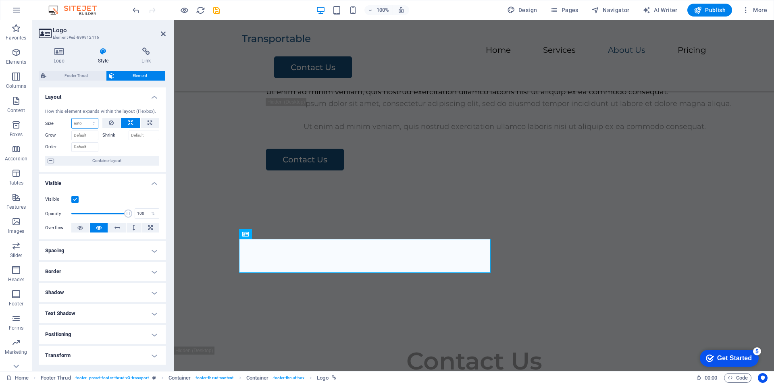
click at [81, 125] on select "Default auto px % 1/1 1/2 1/3 1/4 1/5 1/6 1/7 1/8 1/9 1/10" at bounding box center [85, 124] width 26 height 10
select select "px"
click at [85, 119] on select "Default auto px % 1/1 1/2 1/3 1/4 1/5 1/6 1/7 1/8 1/9 1/10" at bounding box center [85, 124] width 26 height 10
type input "0"
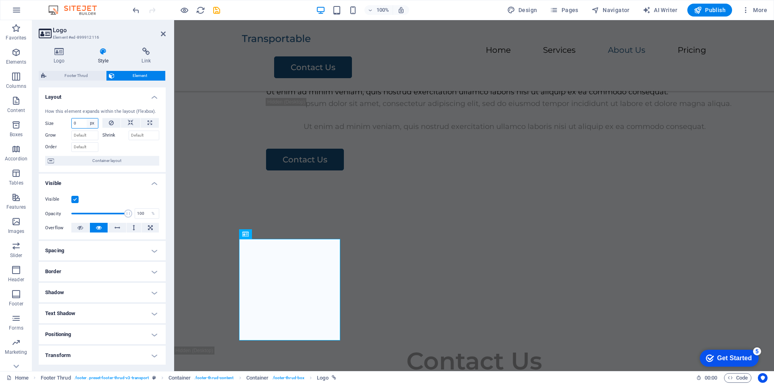
click at [88, 125] on select "Default auto px % 1/1 1/2 1/3 1/4 1/5 1/6 1/7 1/8 1/9 1/10" at bounding box center [92, 124] width 11 height 10
select select "%"
click at [87, 119] on select "Default auto px % 1/1 1/2 1/3 1/4 1/5 1/6 1/7 1/8 1/9 1/10" at bounding box center [92, 124] width 11 height 10
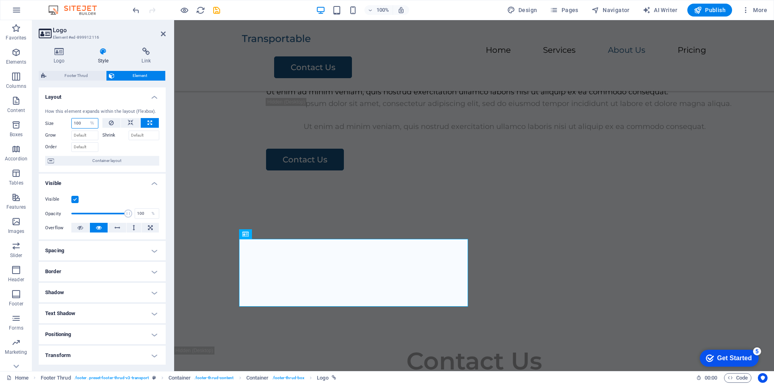
click at [85, 126] on input "100" at bounding box center [85, 124] width 26 height 10
drag, startPoint x: 83, startPoint y: 125, endPoint x: 72, endPoint y: 123, distance: 11.8
click at [72, 123] on input "100" at bounding box center [85, 124] width 26 height 10
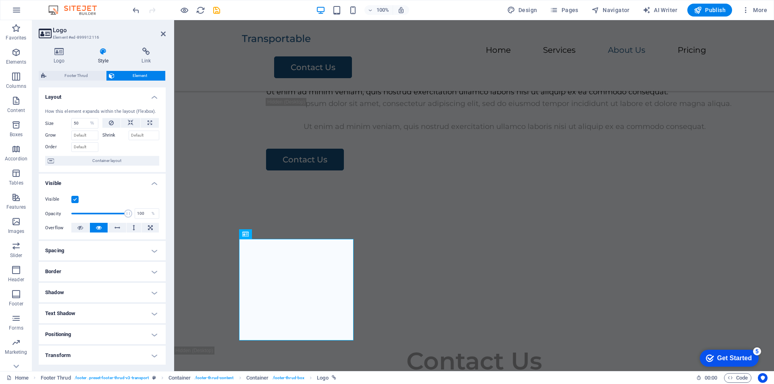
click at [64, 124] on label "Size" at bounding box center [58, 123] width 26 height 4
click at [76, 125] on input "50" at bounding box center [85, 124] width 26 height 10
type input "70"
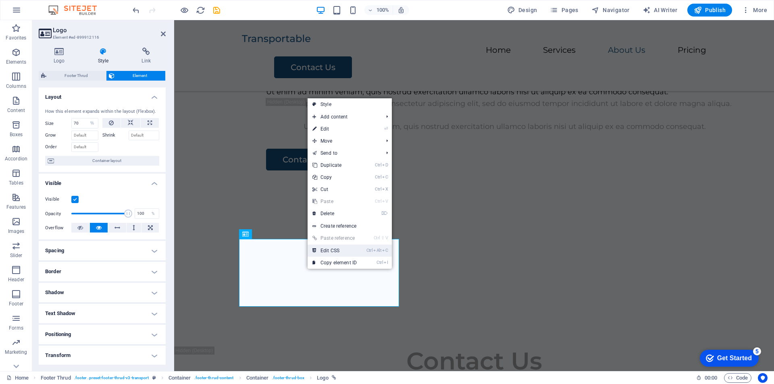
click at [328, 247] on link "Ctrl Alt C Edit CSS" at bounding box center [335, 251] width 54 height 12
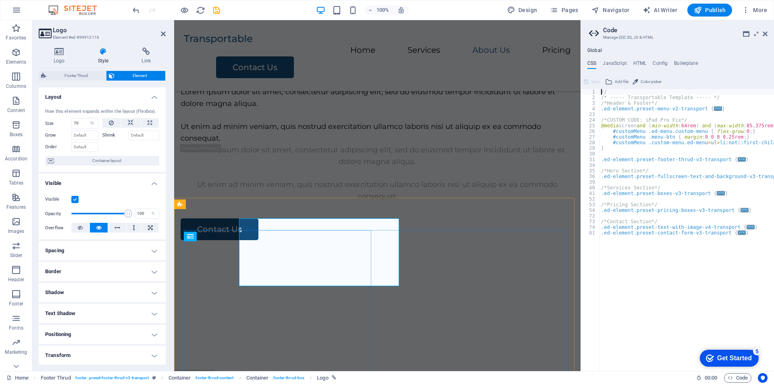
scroll to position [1153, 0]
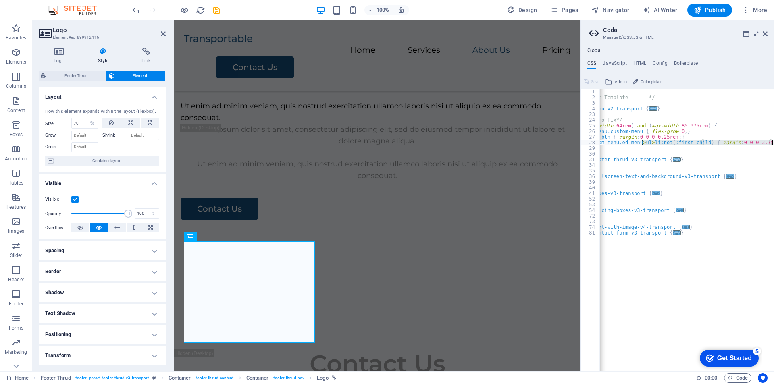
drag, startPoint x: 707, startPoint y: 145, endPoint x: 774, endPoint y: 144, distance: 66.9
click at [774, 144] on div "// /* ----- Transportable Template ----- */ /*Header & Footer*/ .ed-element.pre…" at bounding box center [655, 232] width 240 height 287
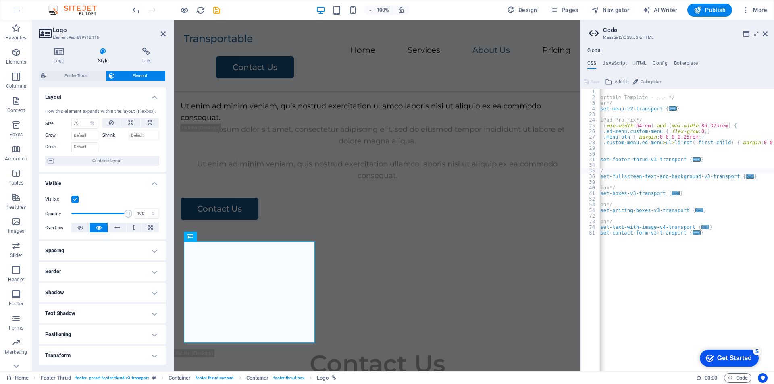
scroll to position [0, 45]
click at [707, 169] on div "// /* ----- Transportable Template ----- */ /*Header & Footer*/ .ed-element.pre…" at bounding box center [674, 232] width 240 height 287
type textarea "/*Hero Section*/"
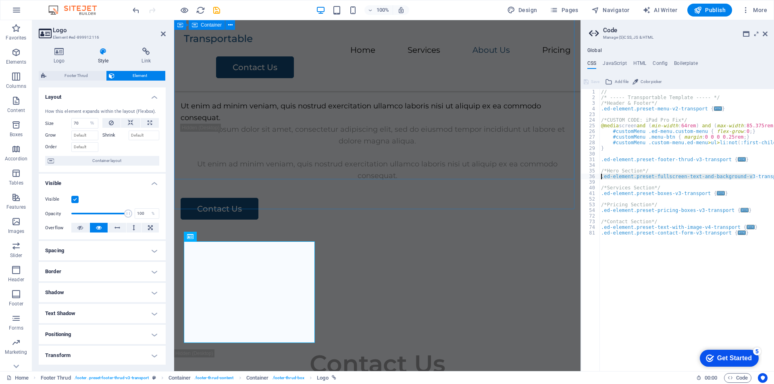
drag, startPoint x: 882, startPoint y: 195, endPoint x: 565, endPoint y: 177, distance: 317.4
click at [640, 216] on div "// /* ----- Transportable Template ----- */ /*Header & Footer*/ .ed-element.pre…" at bounding box center [720, 232] width 240 height 287
click at [642, 231] on div "// /* ----- Transportable Template ----- */ /*Header & Footer*/ .ed-element.pre…" at bounding box center [720, 232] width 240 height 287
type textarea ".ed-element.preset-contact-form-v3-transport {"
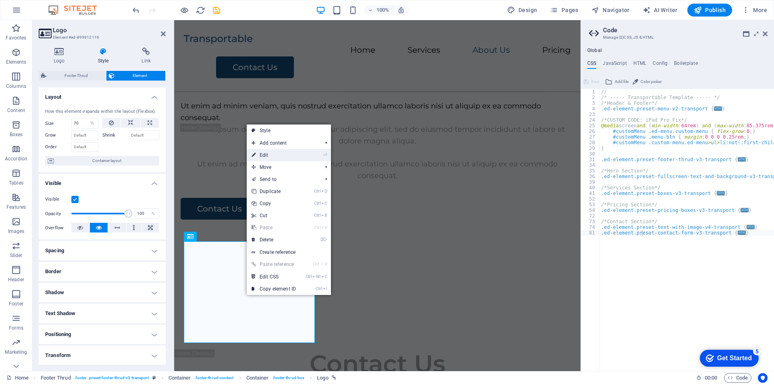
drag, startPoint x: 267, startPoint y: 153, endPoint x: 93, endPoint y: 132, distance: 175.4
click at [267, 153] on link "⏎ Edit" at bounding box center [274, 155] width 54 height 12
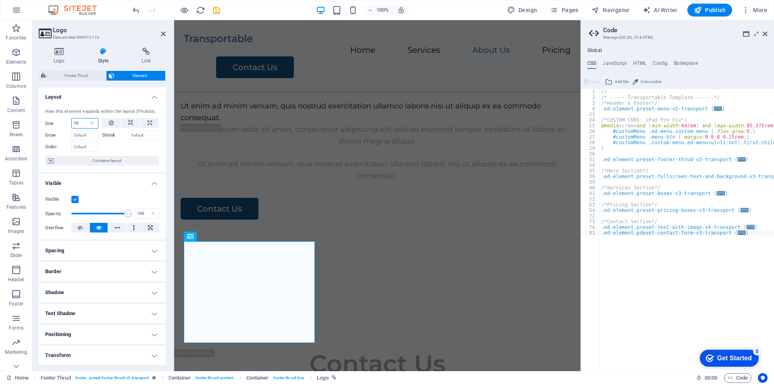
click at [83, 122] on input "70" at bounding box center [85, 124] width 26 height 10
type input "30"
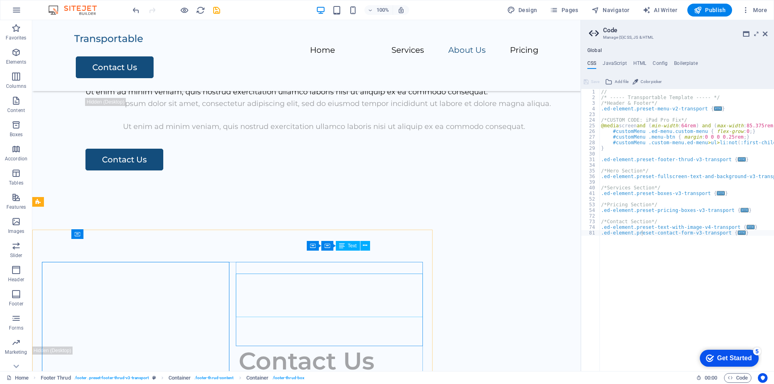
scroll to position [1191, 0]
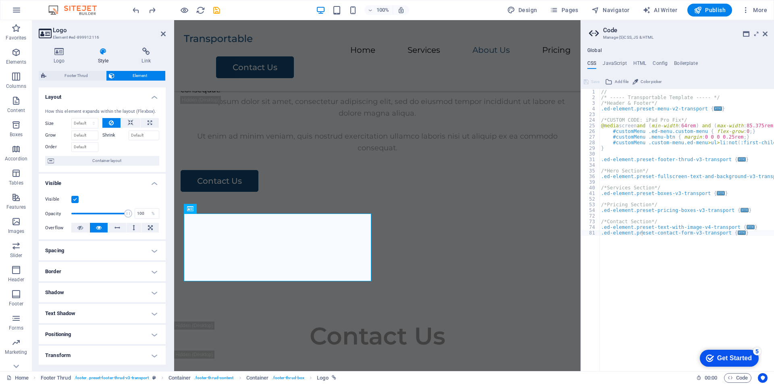
click at [147, 260] on h4 "Spacing" at bounding box center [102, 250] width 127 height 19
click at [54, 58] on h4 "Logo" at bounding box center [61, 56] width 44 height 17
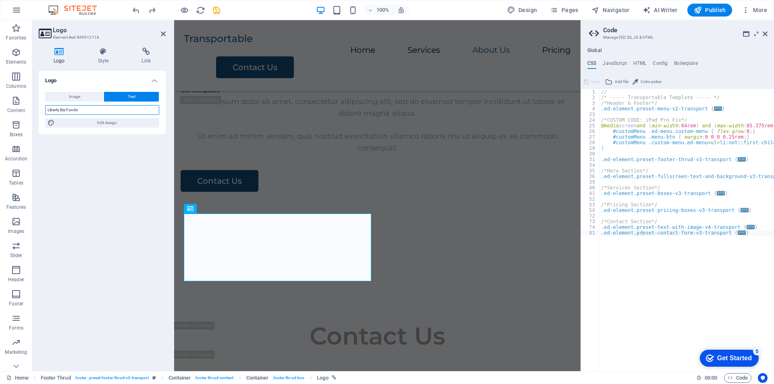
click at [93, 108] on input "Liberty Biz Funds" at bounding box center [102, 110] width 114 height 10
click at [94, 53] on icon at bounding box center [103, 52] width 41 height 8
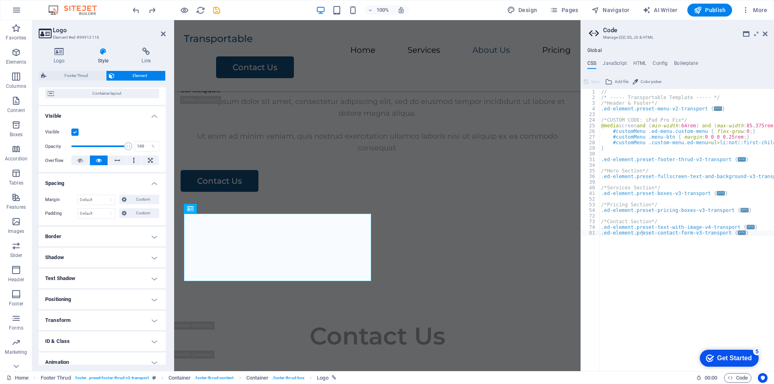
scroll to position [96, 0]
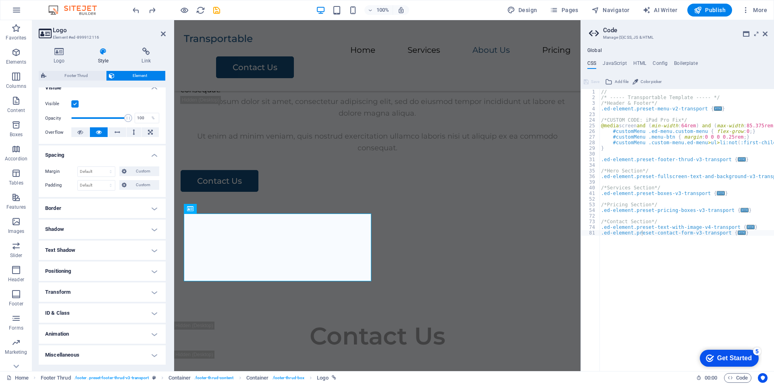
click at [94, 254] on h4 "Text Shadow" at bounding box center [102, 250] width 127 height 19
click at [94, 285] on h4 "Positioning" at bounding box center [102, 289] width 127 height 19
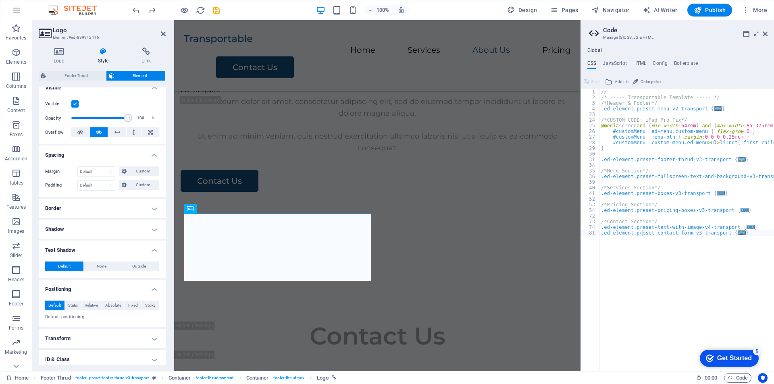
scroll to position [142, 0]
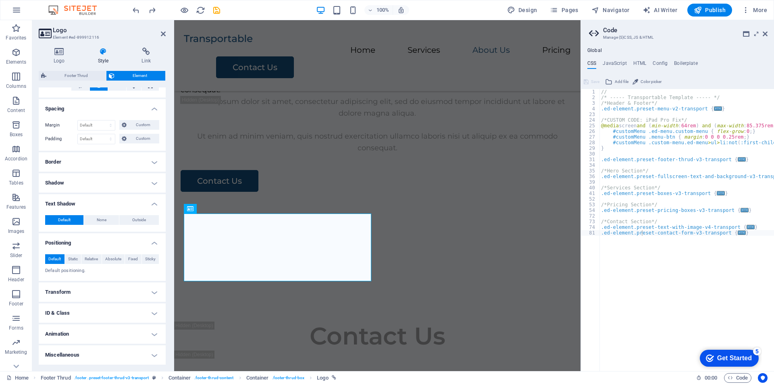
click at [100, 313] on h4 "ID & Class" at bounding box center [102, 313] width 127 height 19
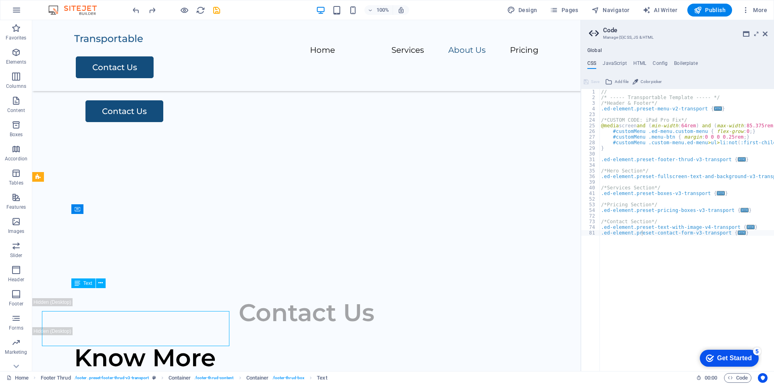
scroll to position [1157, 0]
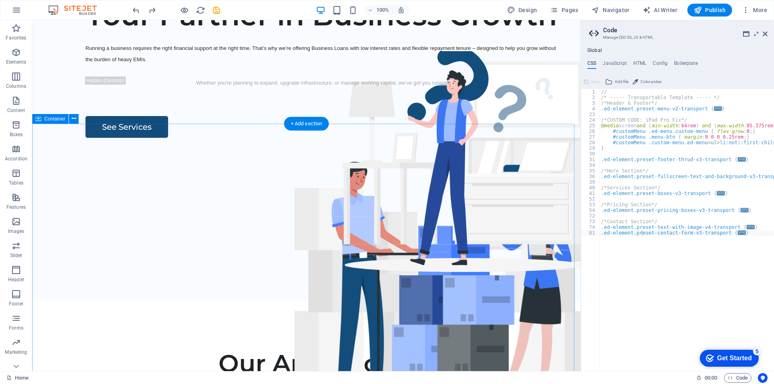
scroll to position [0, 0]
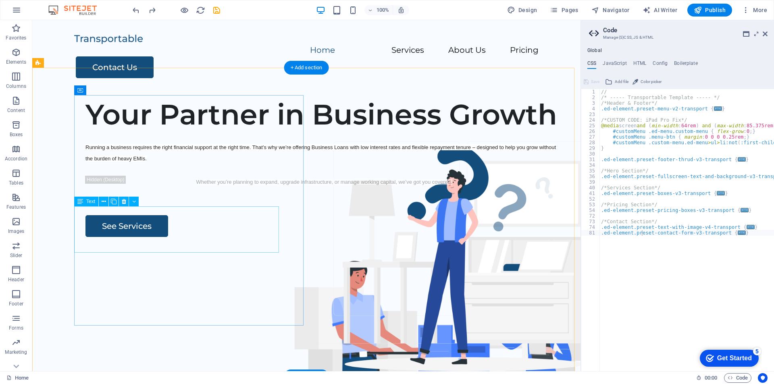
click at [137, 176] on div "Running a business requires the right financial support at the right time. That…" at bounding box center [323, 158] width 477 height 35
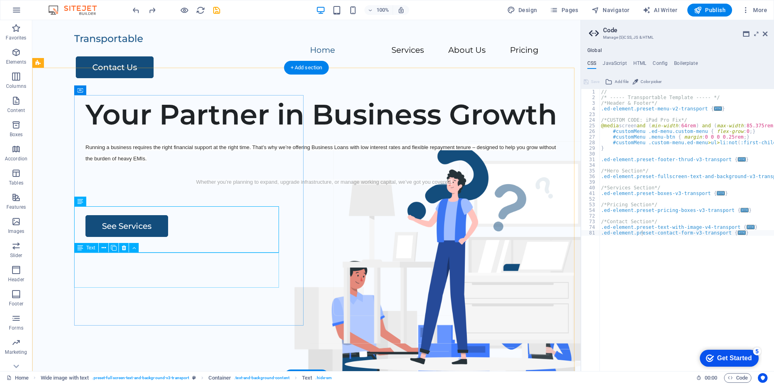
click at [190, 199] on div "Whether you’re planning to expand, upgrade infrastructure, or manage working ca…" at bounding box center [323, 187] width 477 height 23
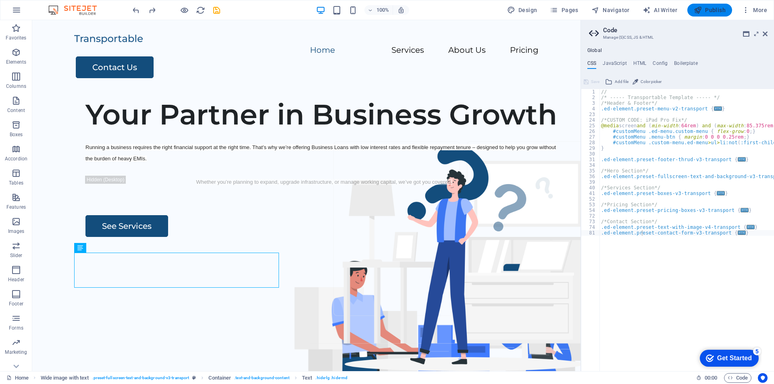
click at [710, 9] on span "Publish" at bounding box center [710, 10] width 32 height 8
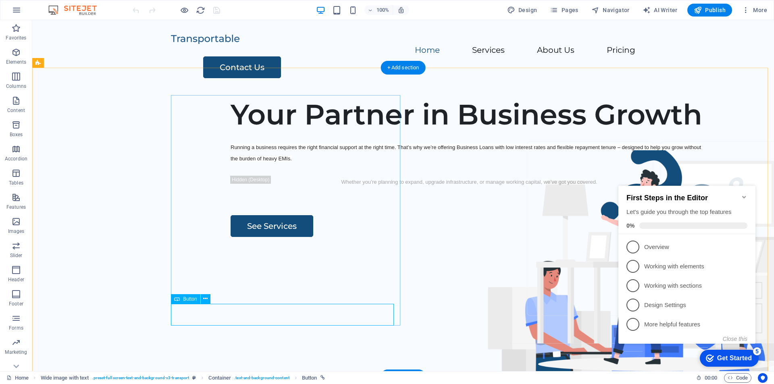
click at [231, 237] on div "See Services" at bounding box center [469, 226] width 477 height 22
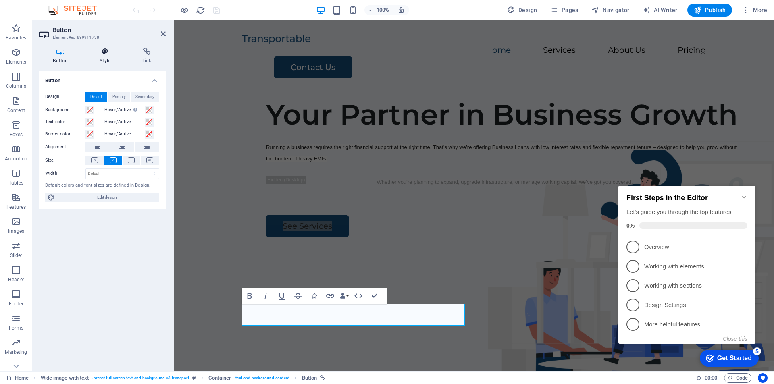
click at [100, 60] on h4 "Style" at bounding box center [106, 56] width 43 height 17
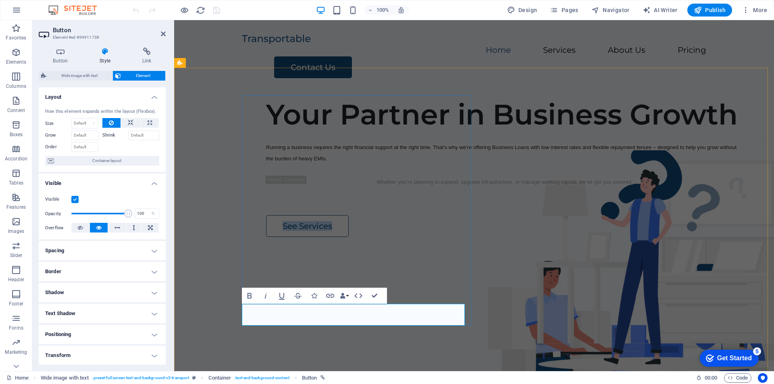
click at [287, 237] on link "See Services" at bounding box center [307, 226] width 83 height 22
click at [285, 237] on link "See Services" at bounding box center [307, 226] width 83 height 22
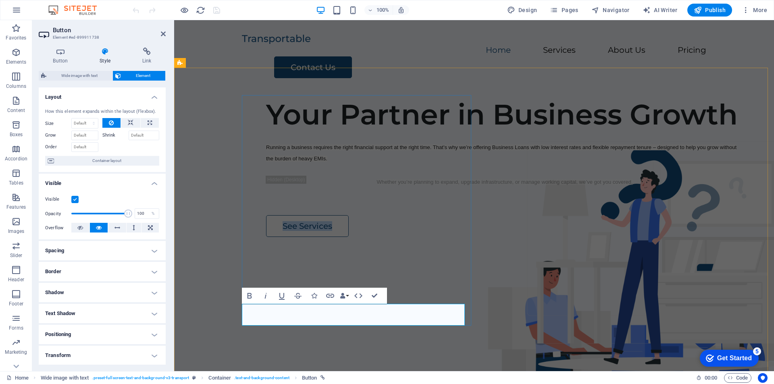
click at [285, 237] on link "See Services" at bounding box center [307, 226] width 83 height 22
click at [421, 176] on div "Running a business requires the right financial support at the right time. That…" at bounding box center [504, 158] width 477 height 35
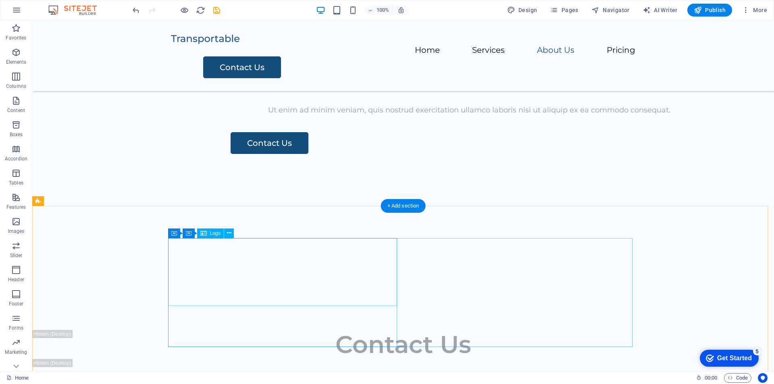
scroll to position [1157, 0]
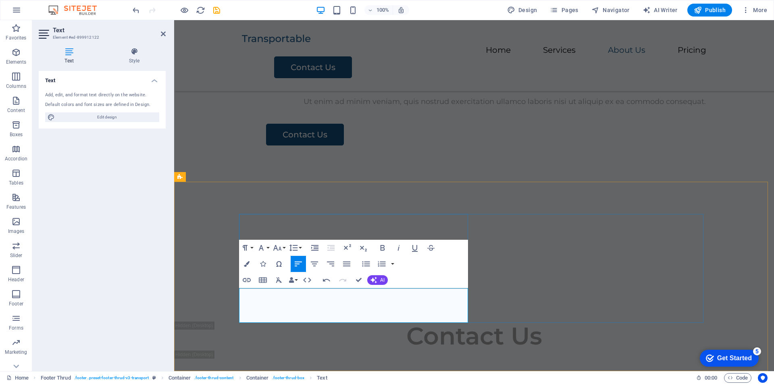
scroll to position [0, 4]
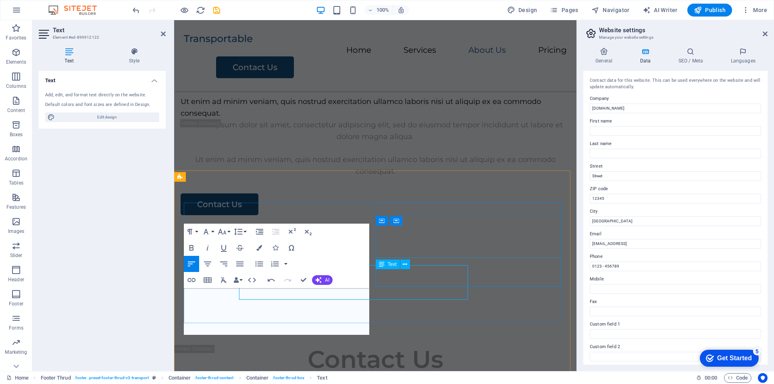
scroll to position [1180, 0]
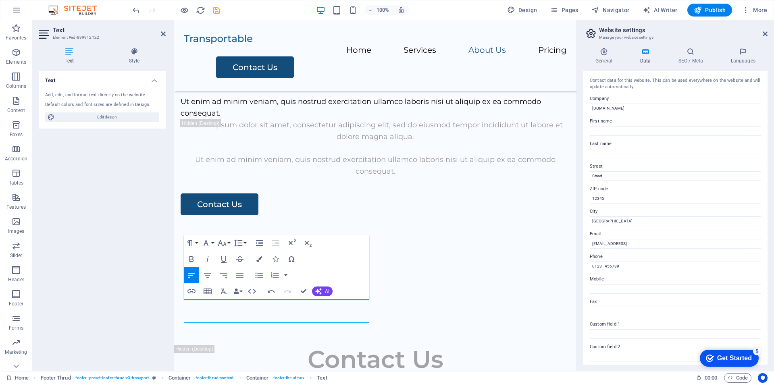
scroll to position [1169, 0]
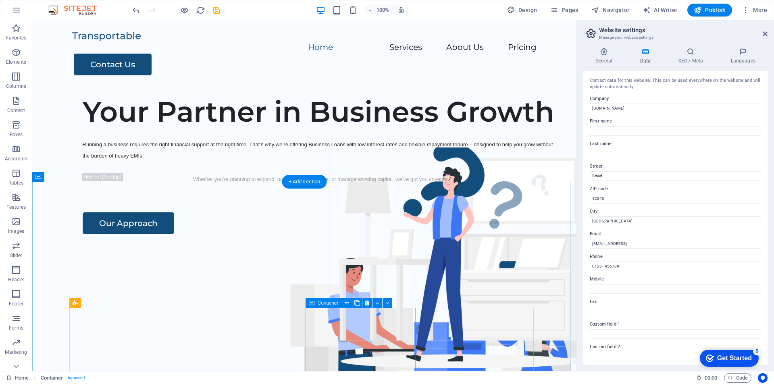
scroll to position [0, 0]
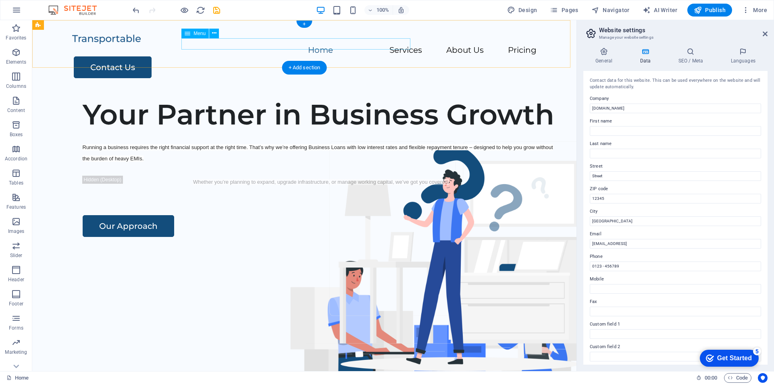
click at [398, 45] on nav "Home Services About Us Pricing" at bounding box center [304, 51] width 464 height 12
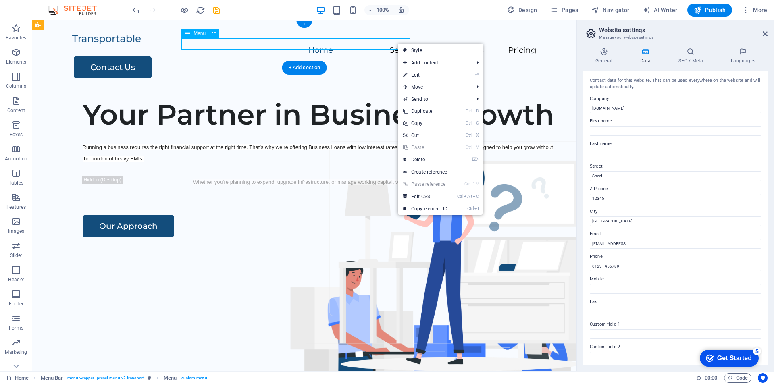
click at [398, 45] on nav "Home Services About Us Pricing" at bounding box center [304, 51] width 464 height 12
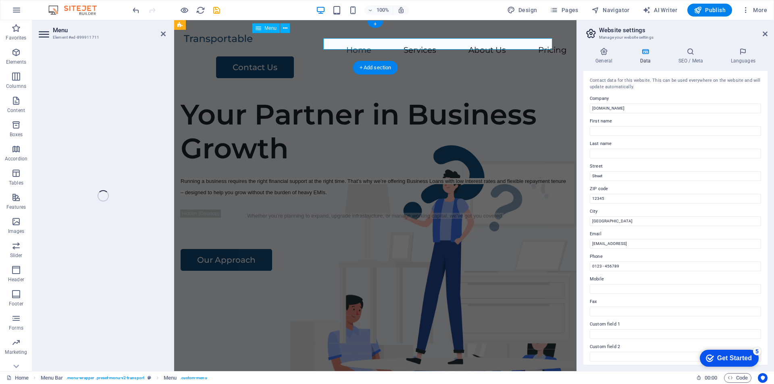
select select
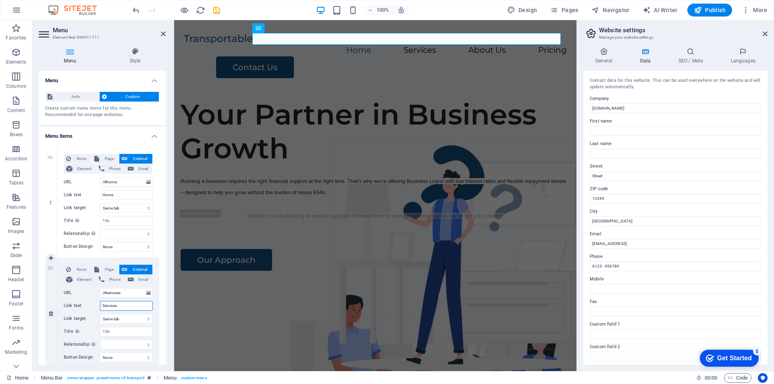
click at [125, 306] on input "Services" at bounding box center [126, 306] width 53 height 10
type input "OurAppra"
select select
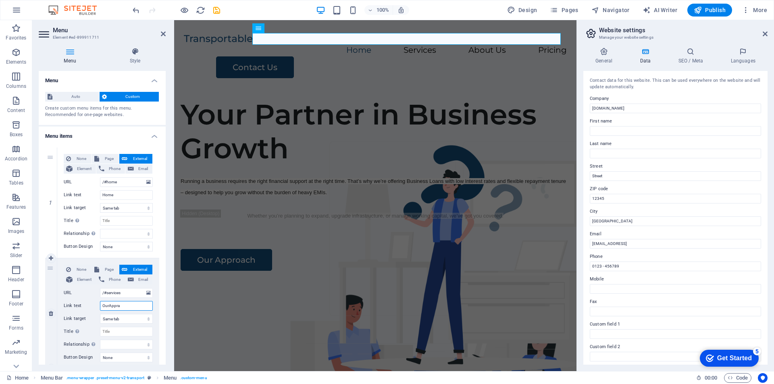
select select
type input "Our"
select select
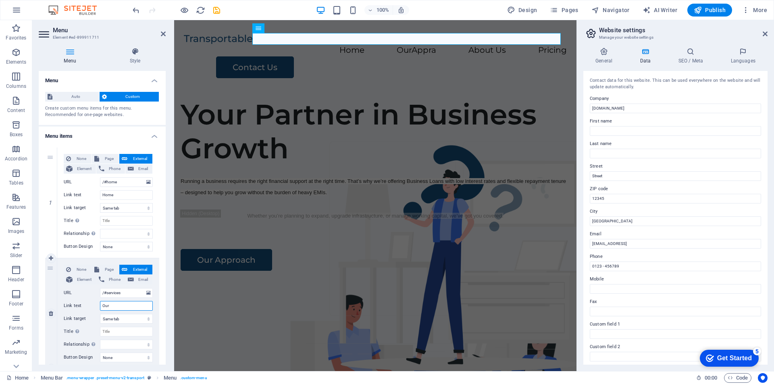
select select
type input "Our Approach"
select select
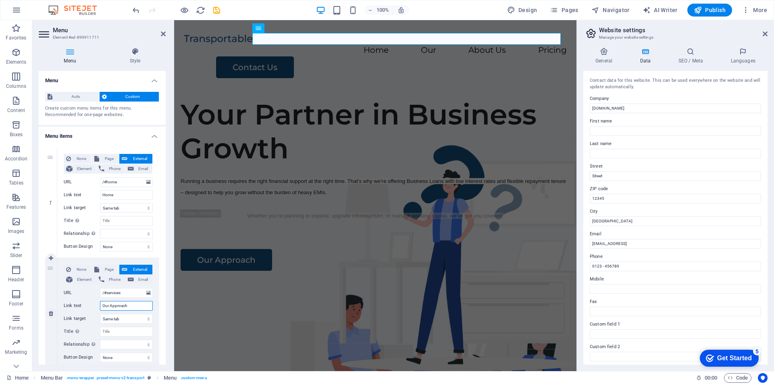
select select
click at [125, 306] on input "Our Approach" at bounding box center [126, 306] width 53 height 10
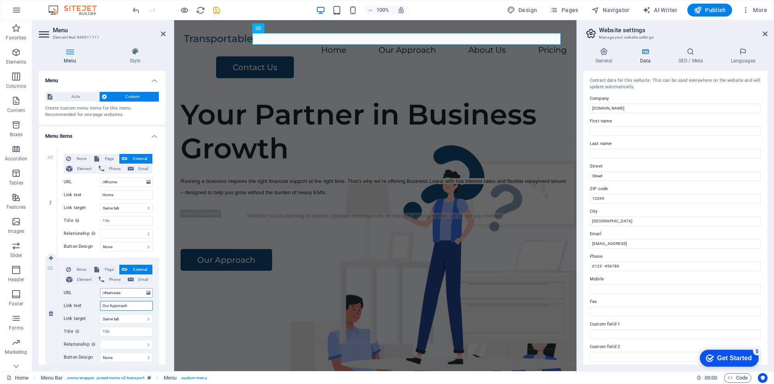
type input "Our Approach"
click at [132, 292] on input "/#services" at bounding box center [126, 293] width 53 height 10
paste input "Our Approach"
type input "/#Our Approach"
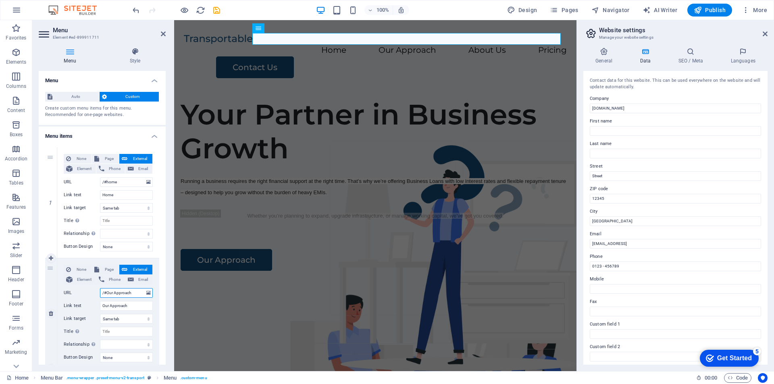
select select
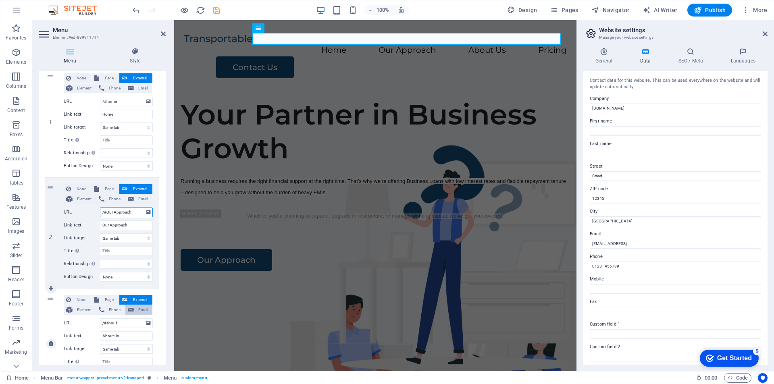
scroll to position [161, 0]
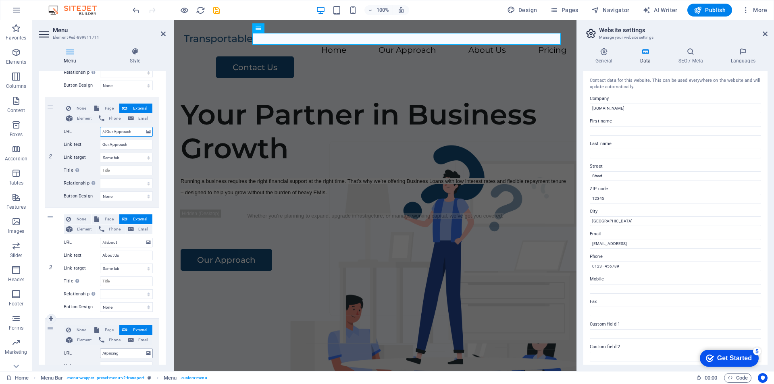
type input "/#Our Approach"
click at [115, 354] on input "/#pricing" at bounding box center [126, 354] width 53 height 10
type input "/#Prod"
select select
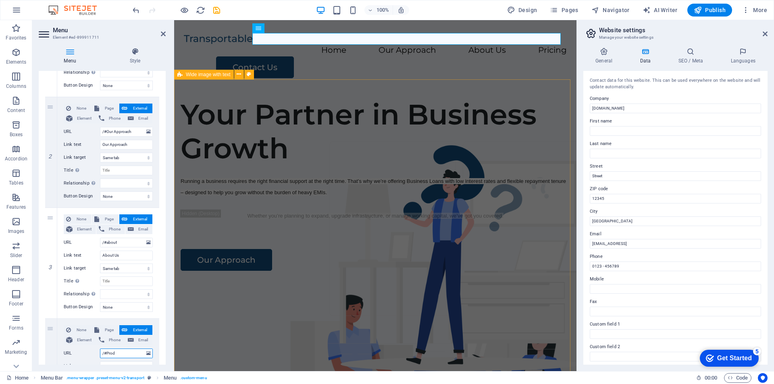
select select
type input "/#Products"
select select
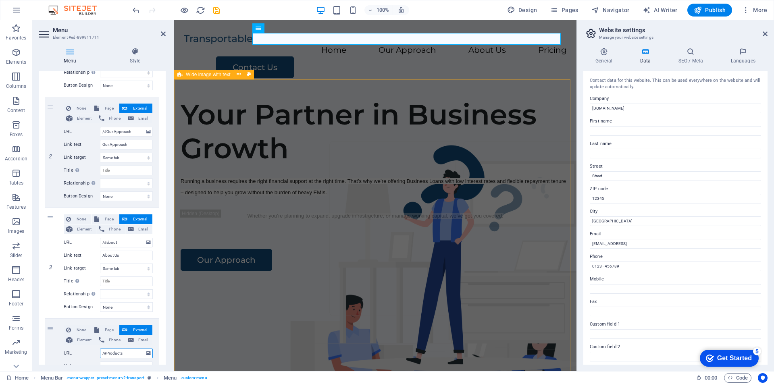
select select
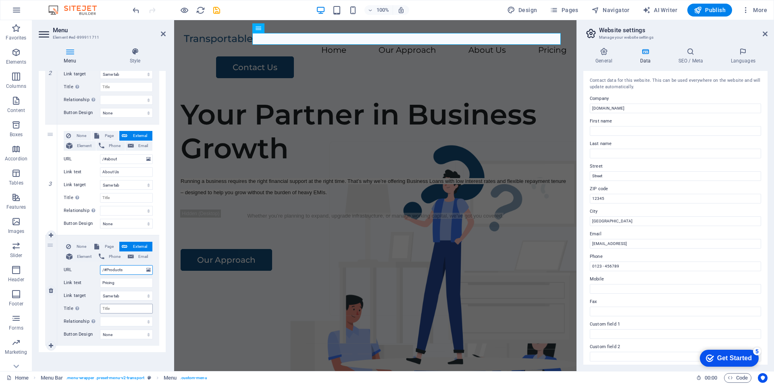
scroll to position [248, 0]
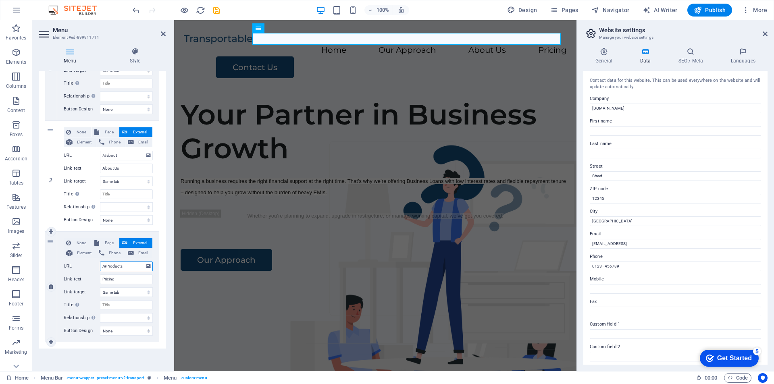
click at [119, 269] on input "/#Products" at bounding box center [126, 267] width 53 height 10
click at [119, 268] on input "/#Products" at bounding box center [126, 267] width 53 height 10
type input "/#Products"
click at [115, 281] on input "Pricing" at bounding box center [126, 280] width 53 height 10
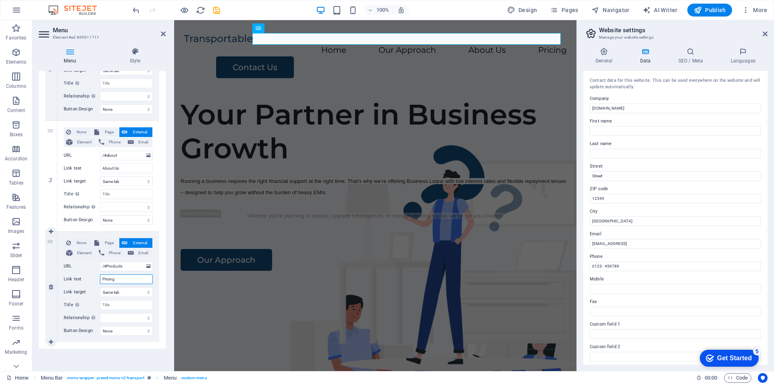
click at [115, 281] on input "Pricing" at bounding box center [126, 280] width 53 height 10
paste input "oducts"
type input "Products"
select select
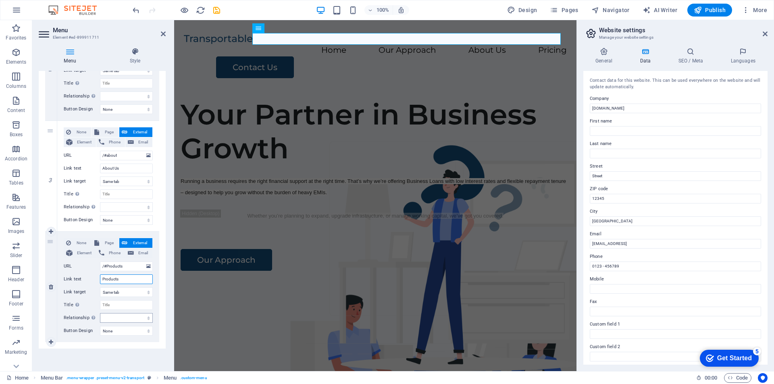
select select
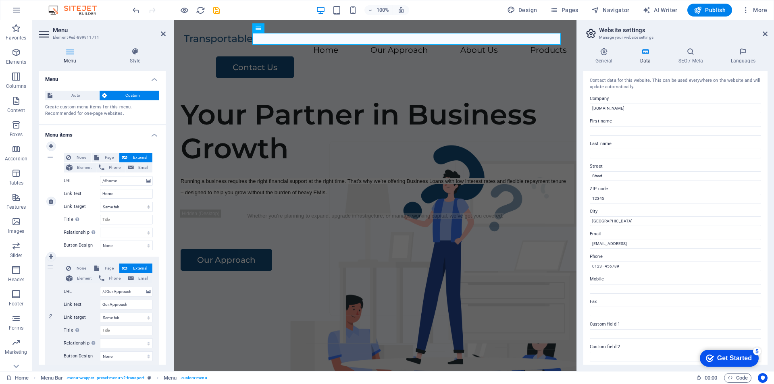
scroll to position [0, 0]
type input "Products"
click at [702, 14] on icon "button" at bounding box center [698, 10] width 8 height 8
